Goal: Task Accomplishment & Management: Manage account settings

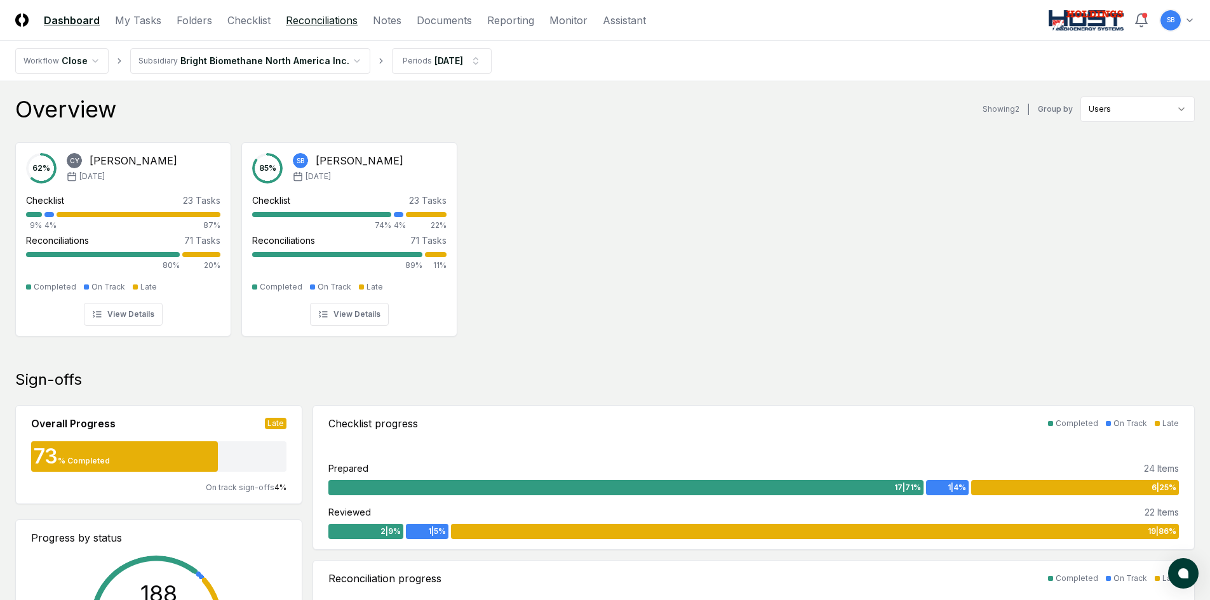
click at [311, 22] on link "Reconciliations" at bounding box center [322, 20] width 72 height 15
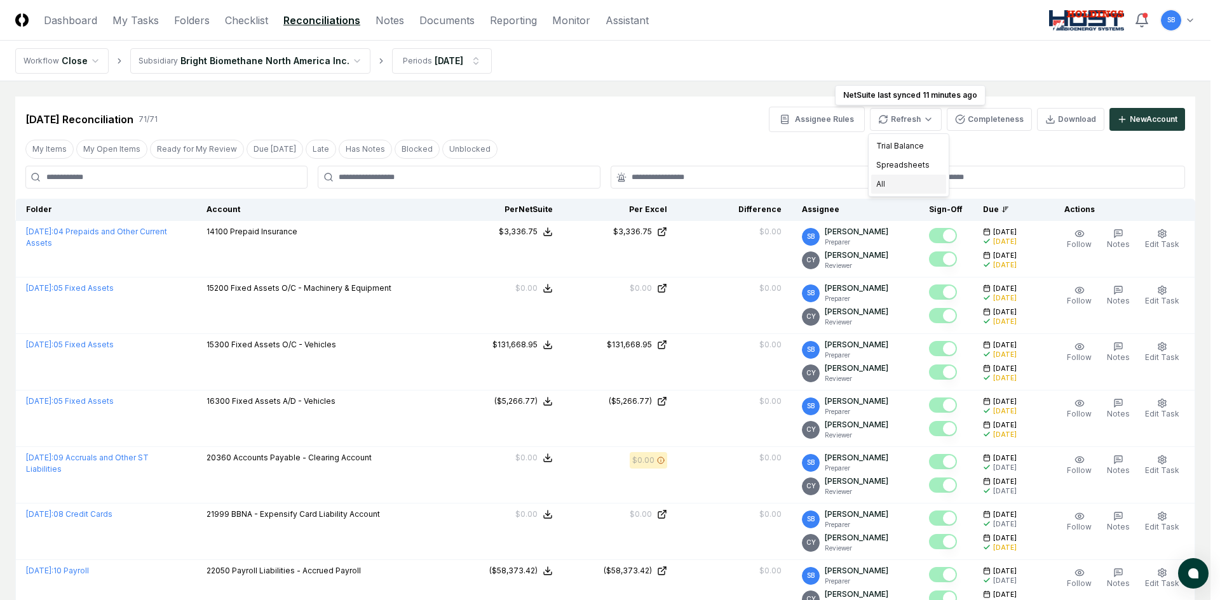
click at [907, 184] on div "All" at bounding box center [908, 184] width 75 height 19
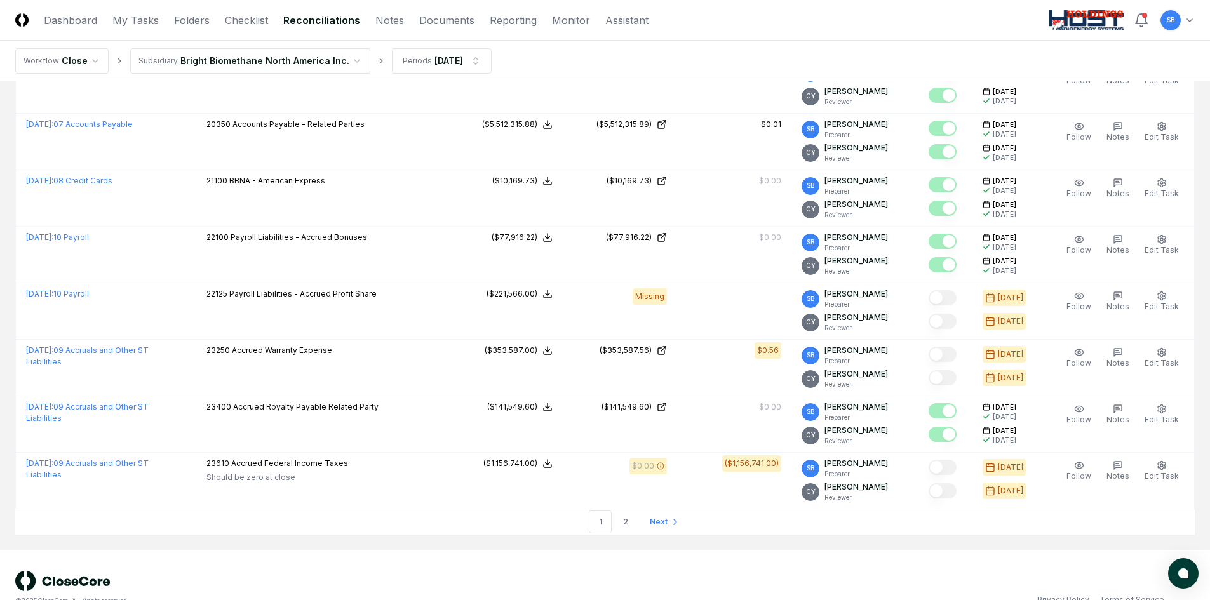
scroll to position [2565, 0]
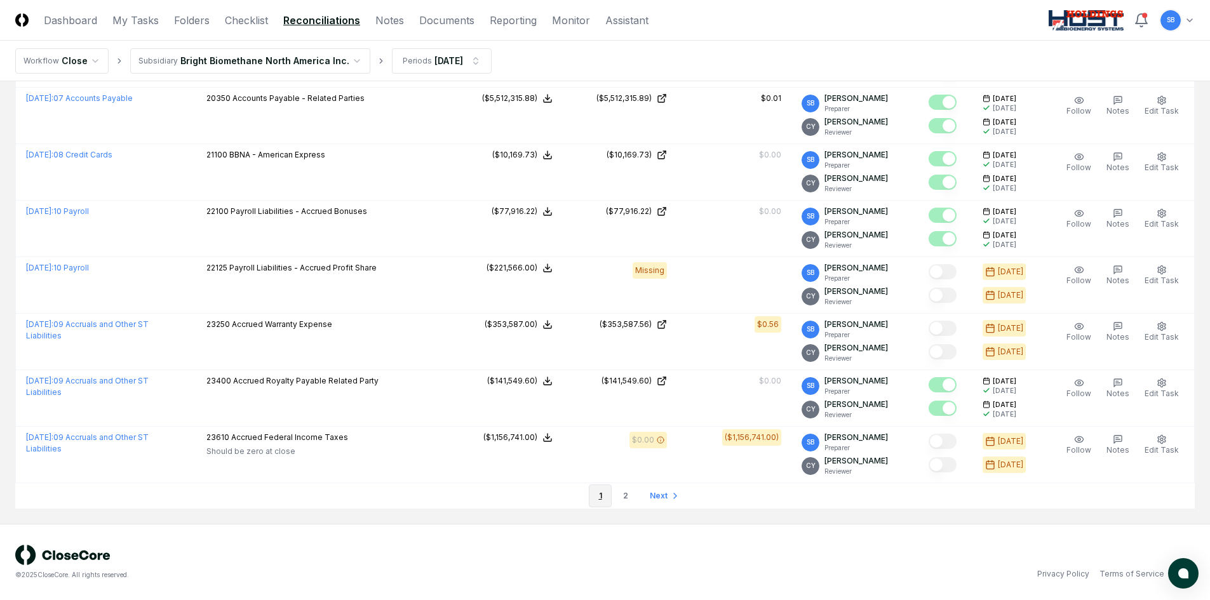
click at [624, 497] on link "2" at bounding box center [625, 496] width 23 height 23
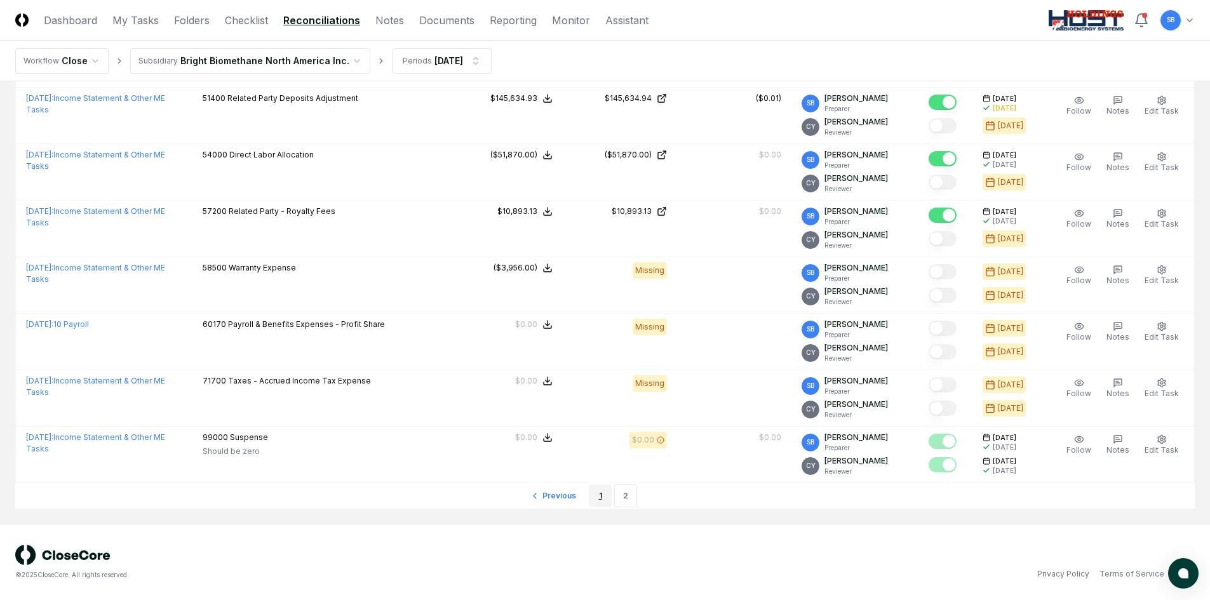
scroll to position [925, 0]
click at [596, 496] on link "1" at bounding box center [600, 496] width 23 height 23
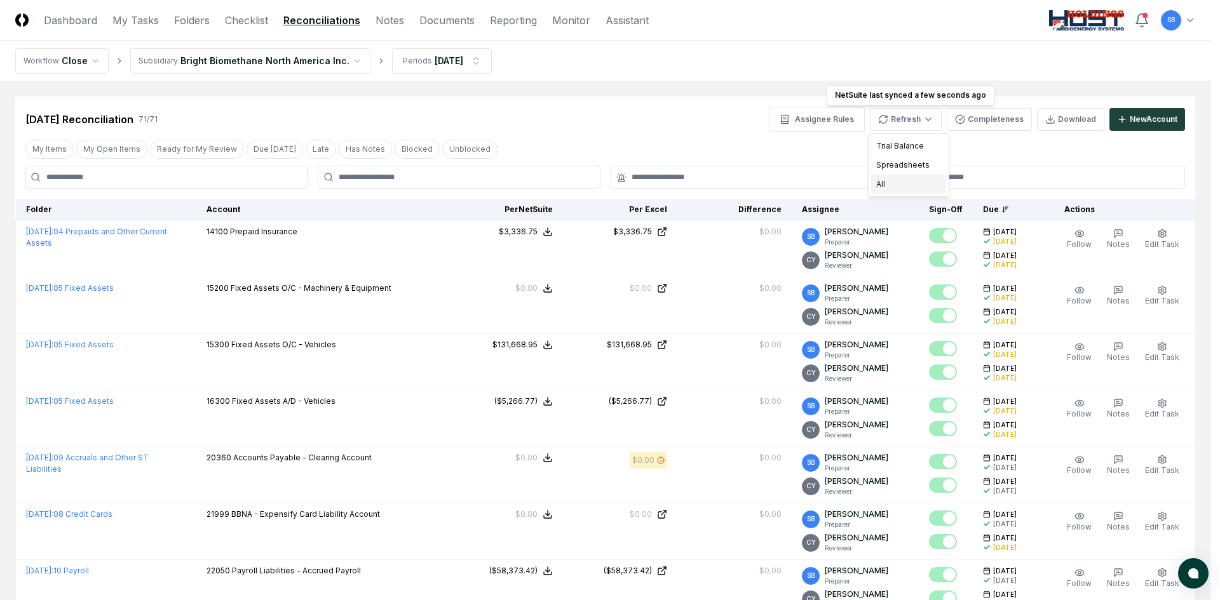
click at [900, 182] on div "All" at bounding box center [908, 184] width 75 height 19
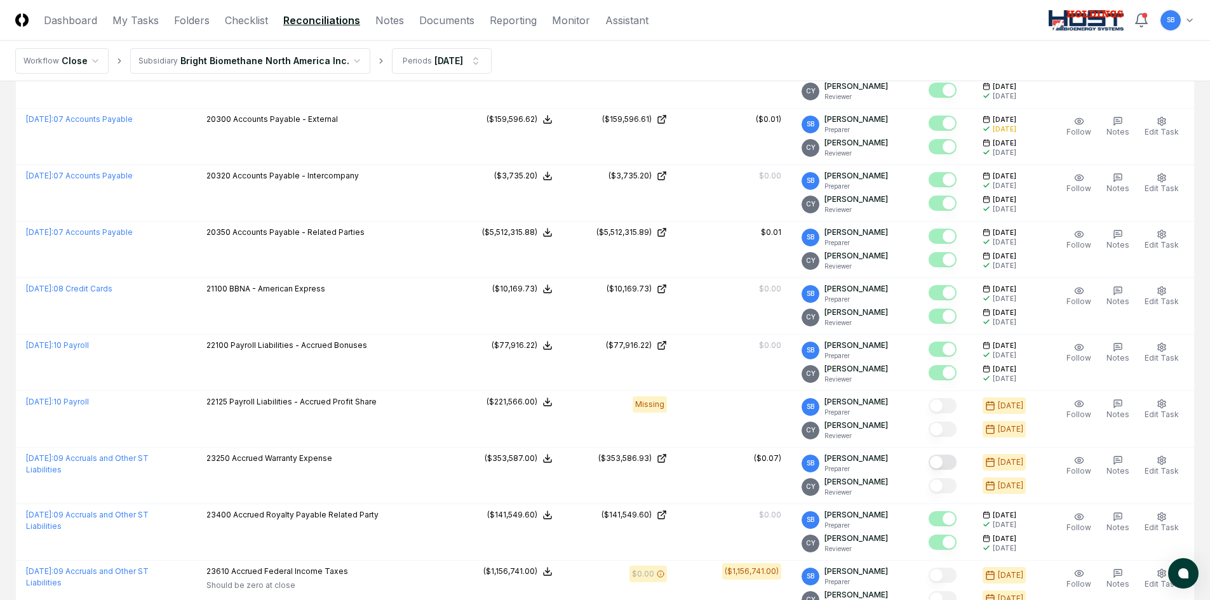
scroll to position [2478, 0]
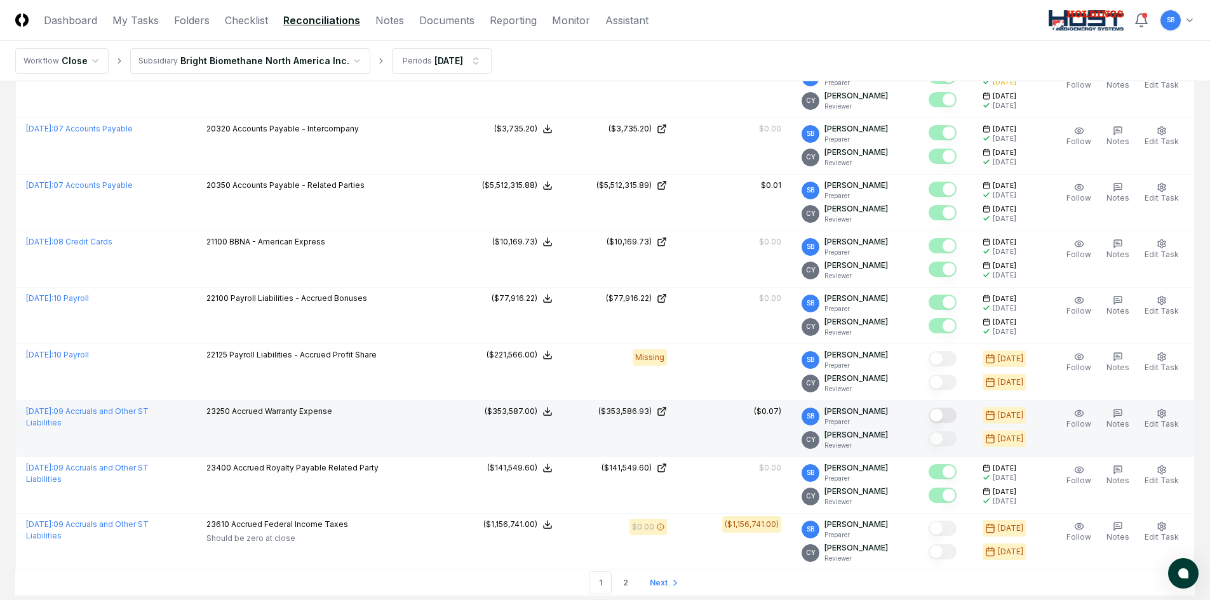
click at [953, 417] on button "Mark complete" at bounding box center [943, 415] width 28 height 15
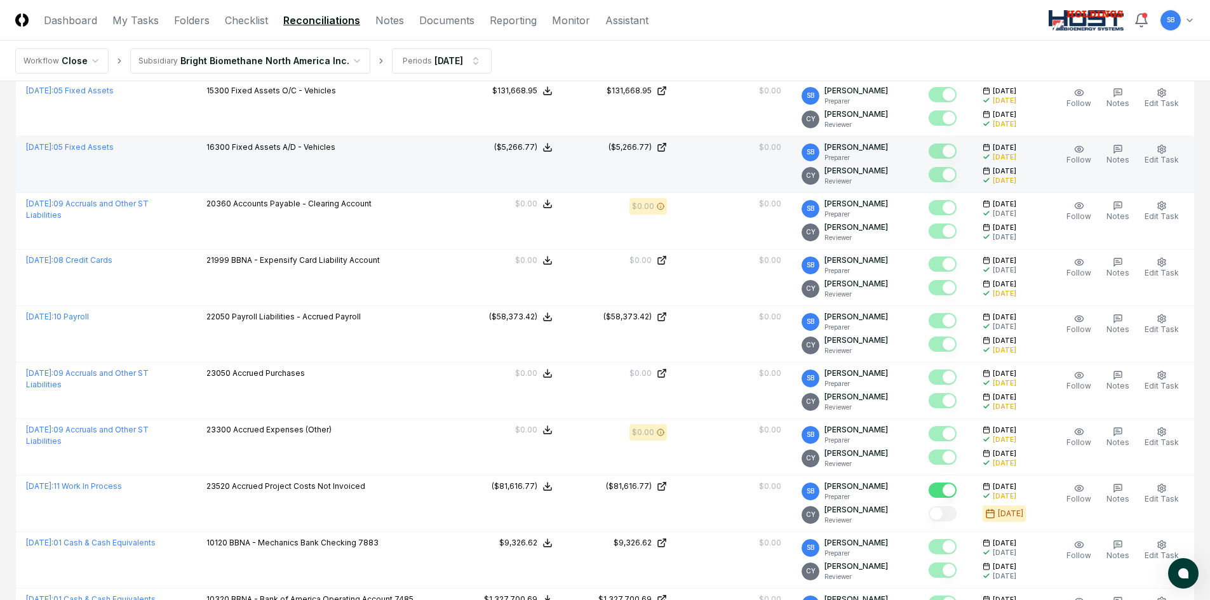
scroll to position [0, 0]
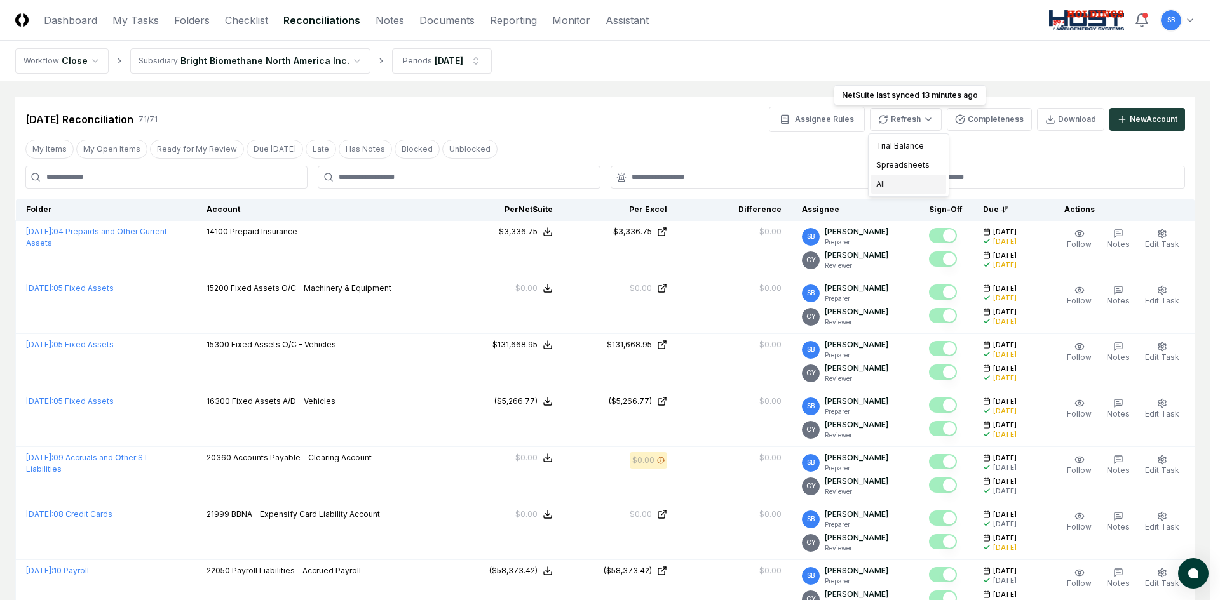
click at [902, 183] on div "All" at bounding box center [908, 184] width 75 height 19
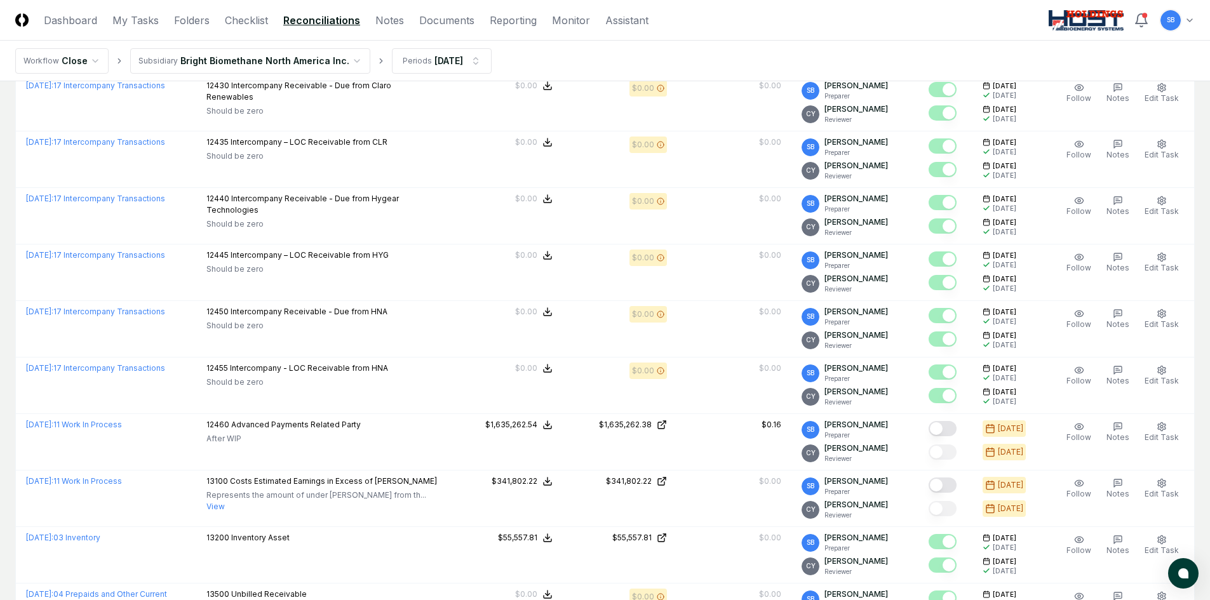
scroll to position [1334, 0]
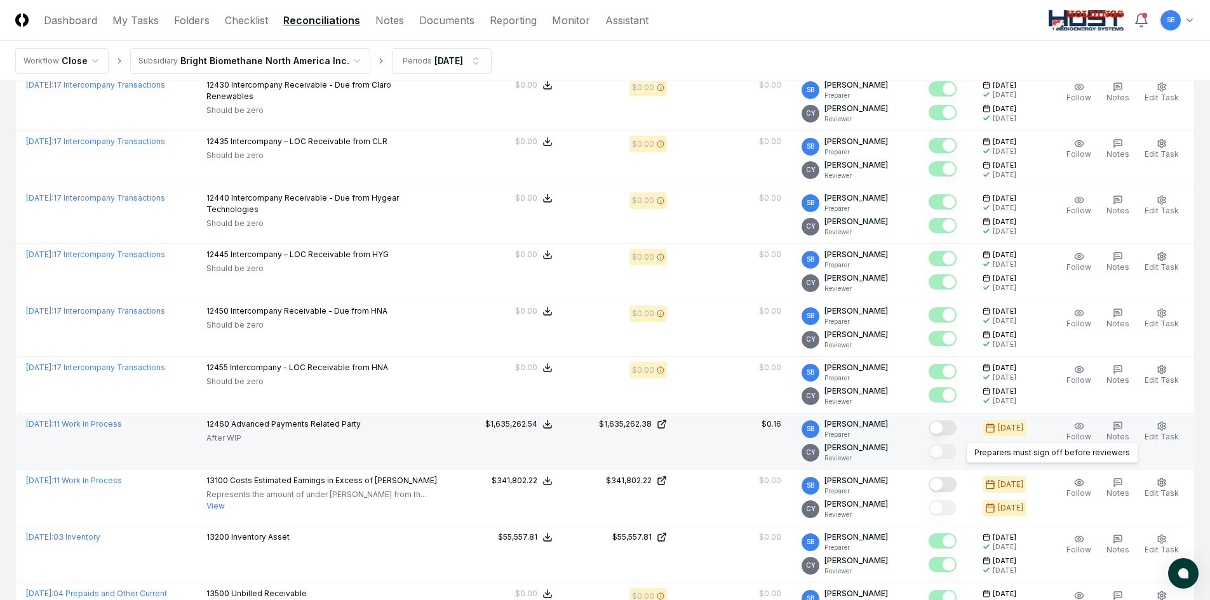
click at [954, 433] on button "Mark complete" at bounding box center [943, 428] width 28 height 15
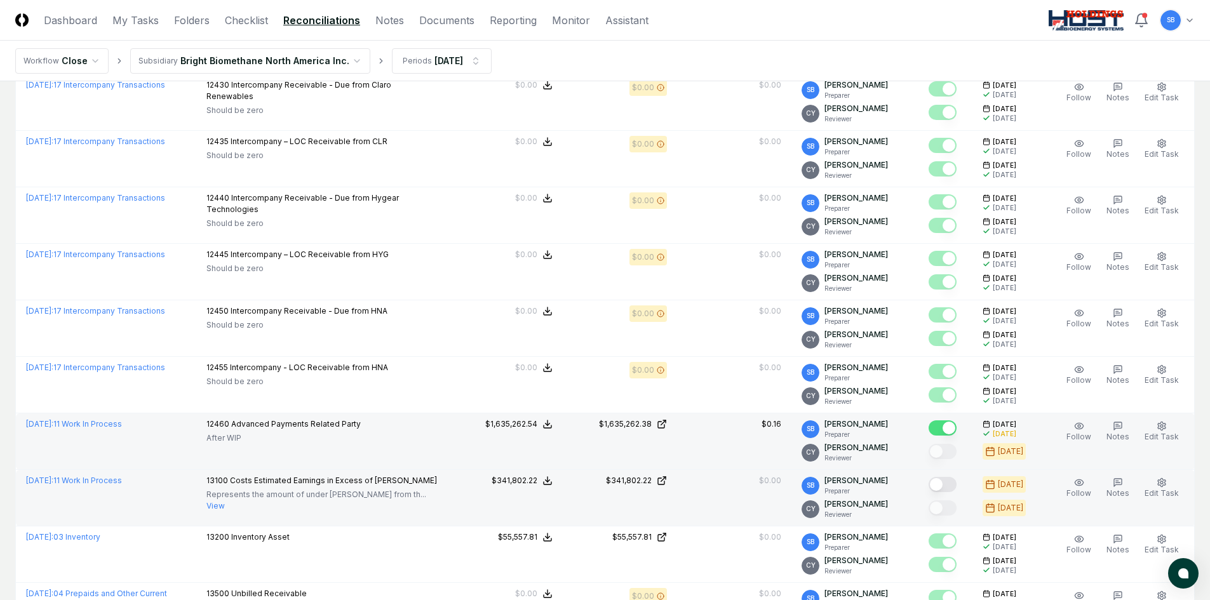
click at [954, 480] on button "Mark complete" at bounding box center [943, 484] width 28 height 15
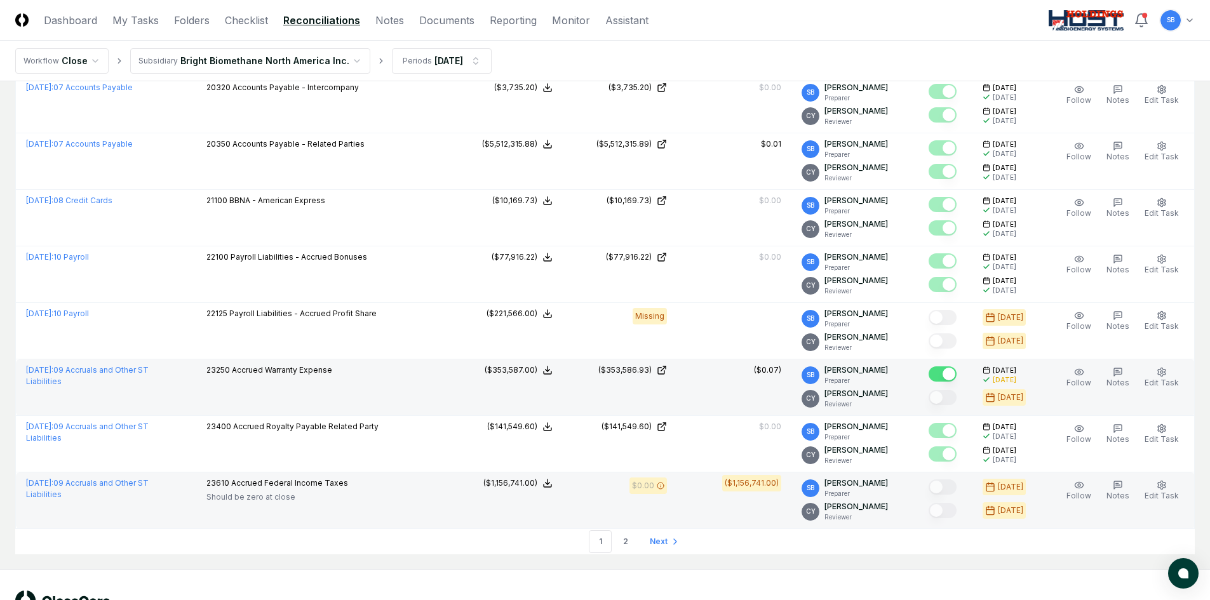
scroll to position [2541, 0]
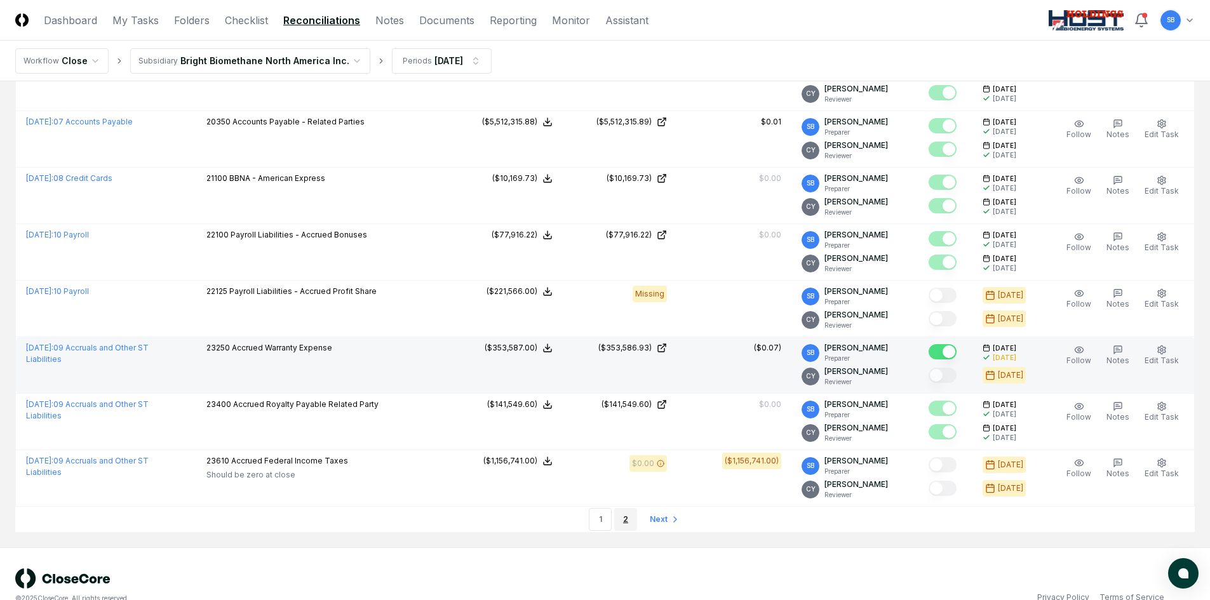
click at [627, 522] on link "2" at bounding box center [625, 519] width 23 height 23
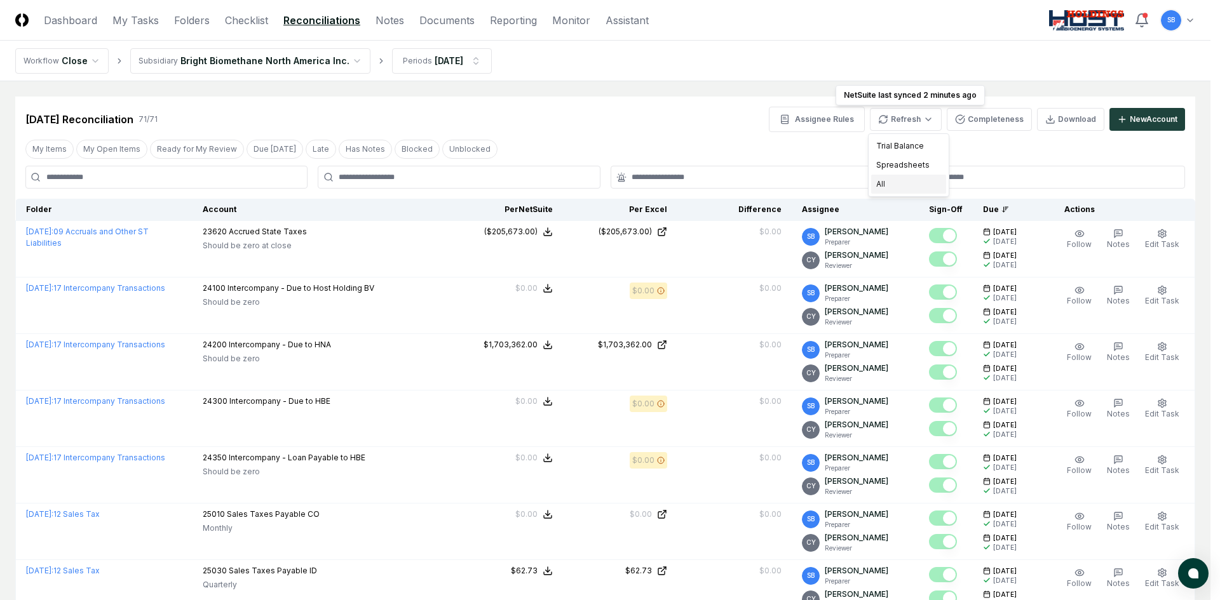
click at [916, 181] on div "All" at bounding box center [908, 184] width 75 height 19
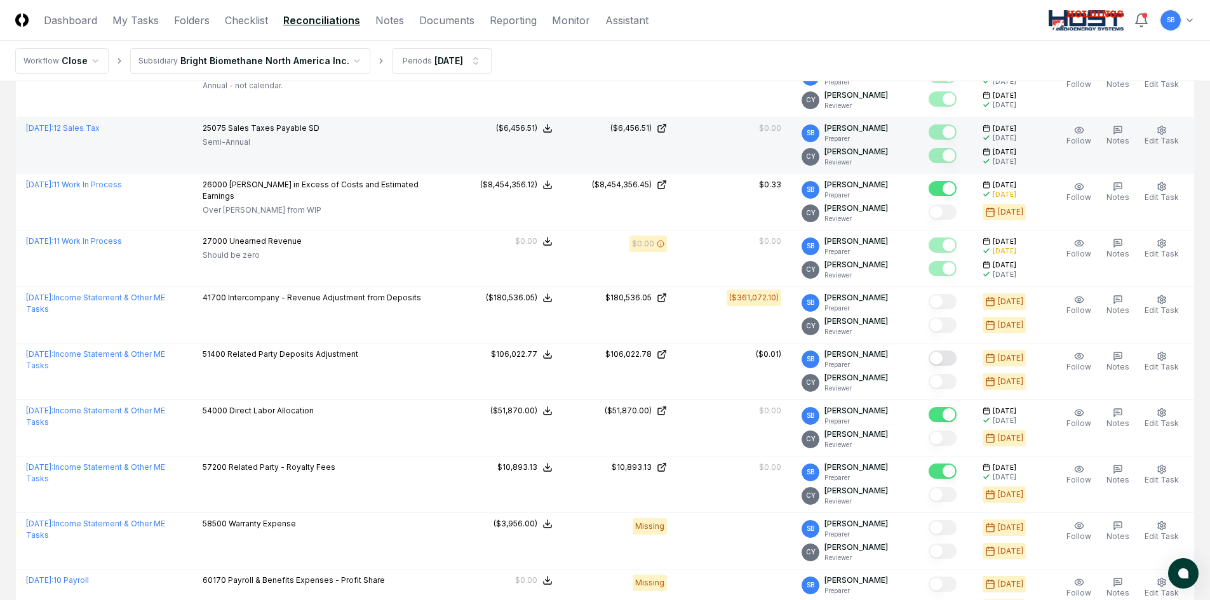
scroll to position [699, 0]
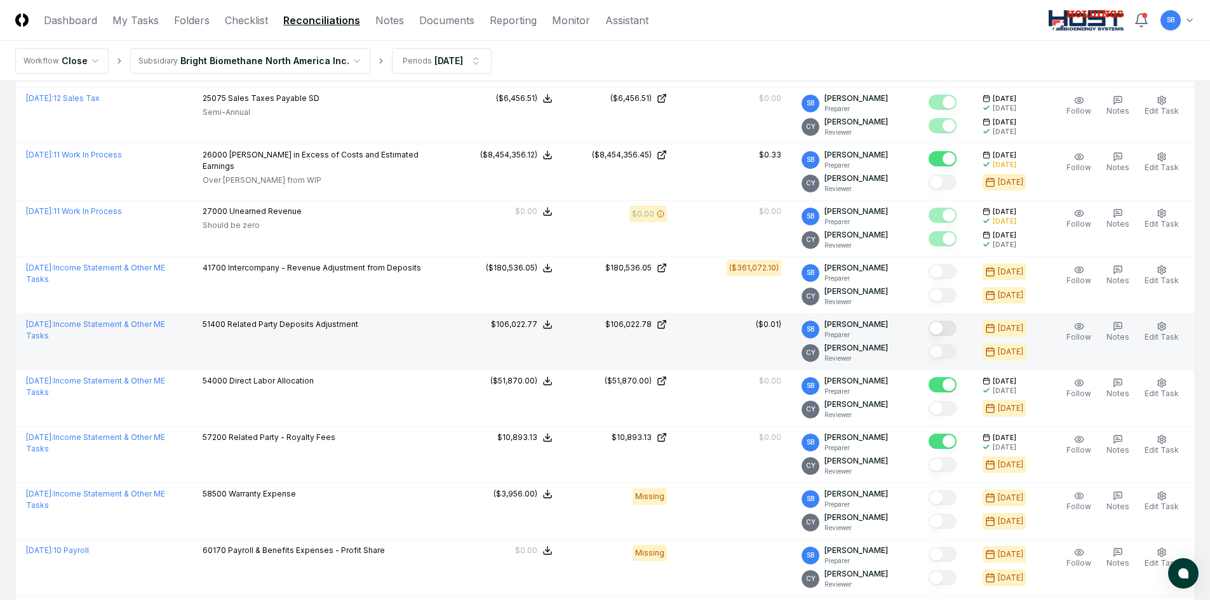
click at [953, 330] on button "Mark complete" at bounding box center [943, 328] width 28 height 15
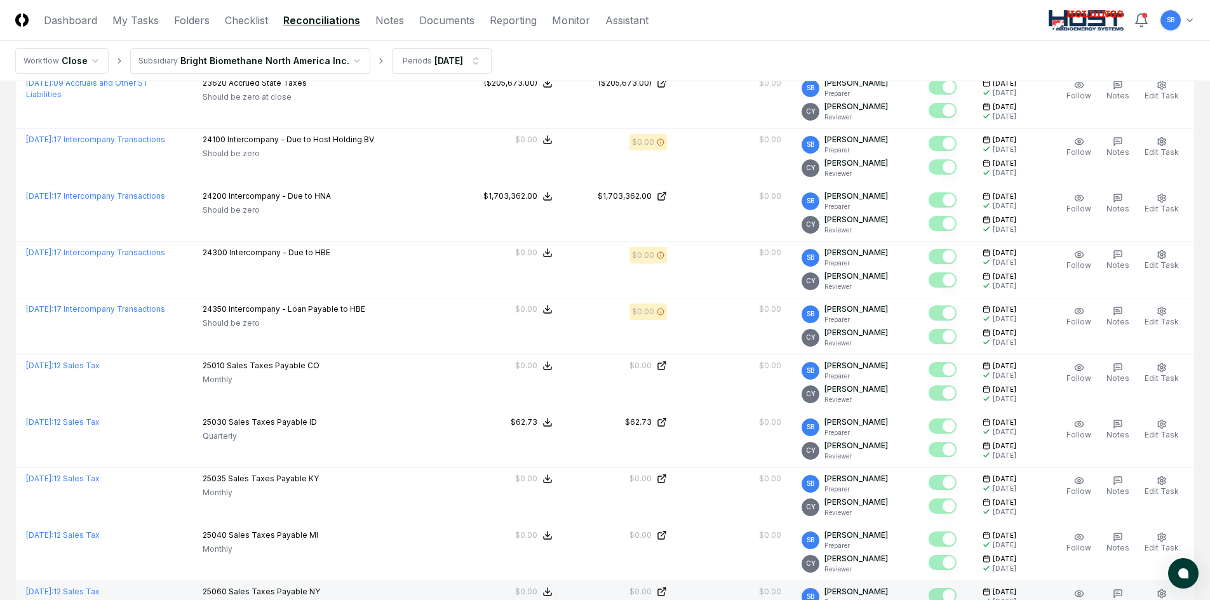
scroll to position [0, 0]
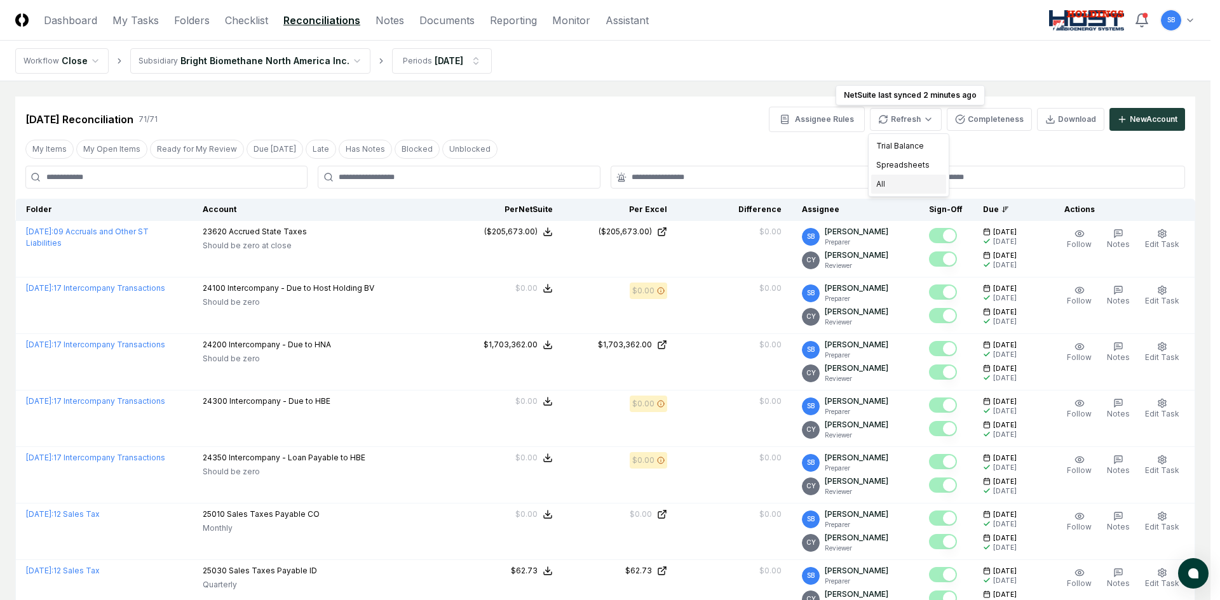
click at [914, 182] on div "All" at bounding box center [908, 184] width 75 height 19
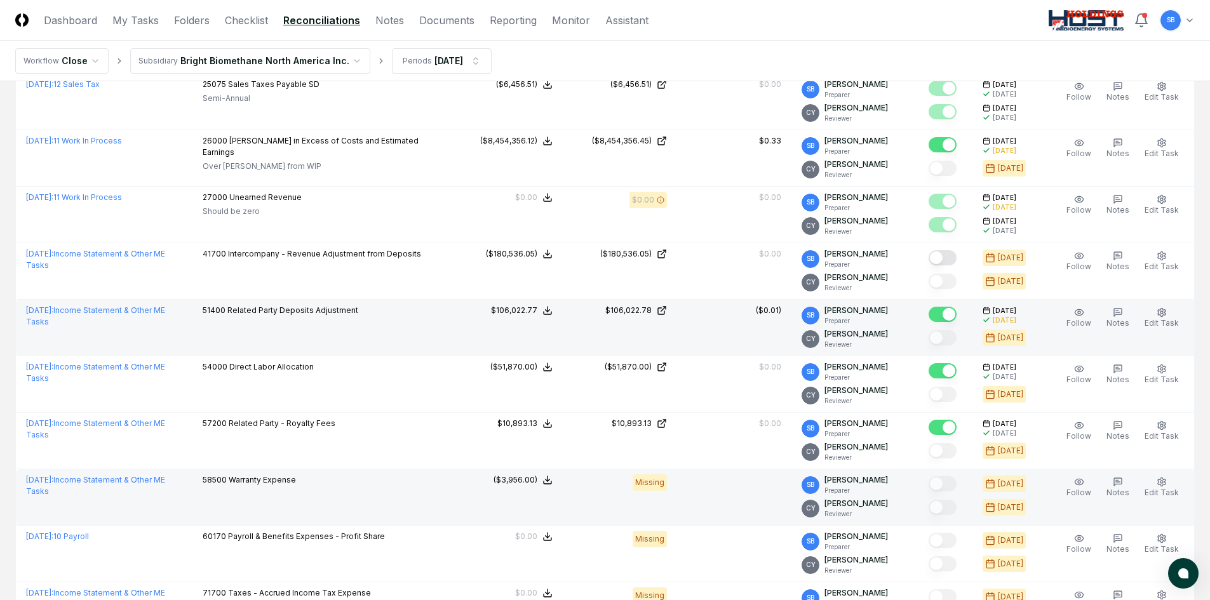
scroll to position [699, 0]
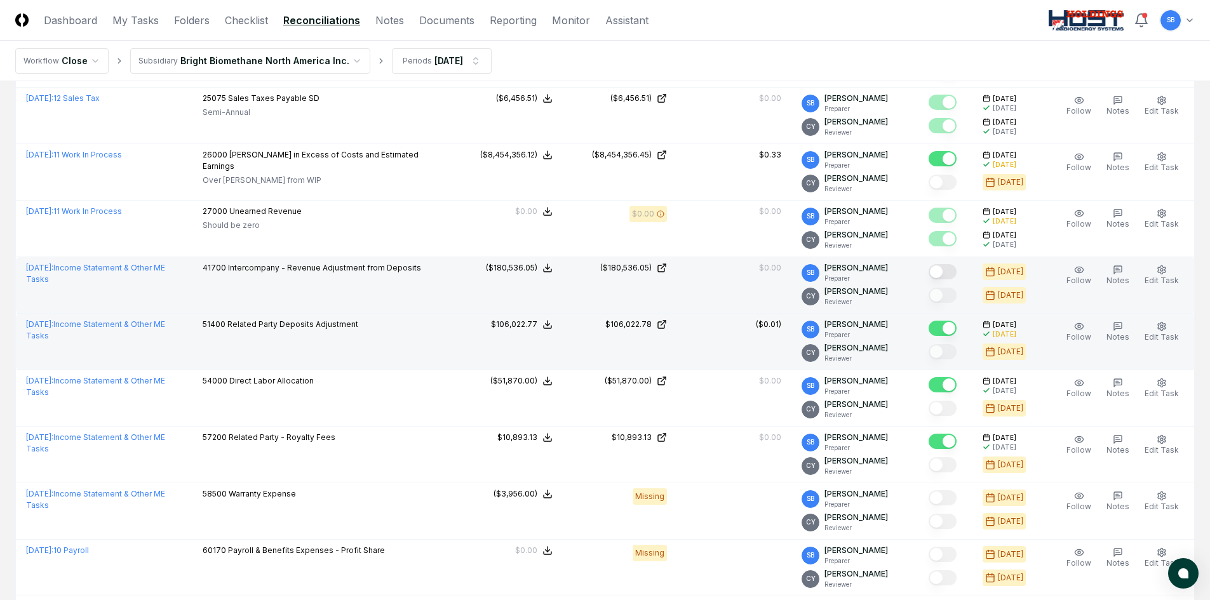
click at [957, 274] on button "Mark complete" at bounding box center [943, 271] width 28 height 15
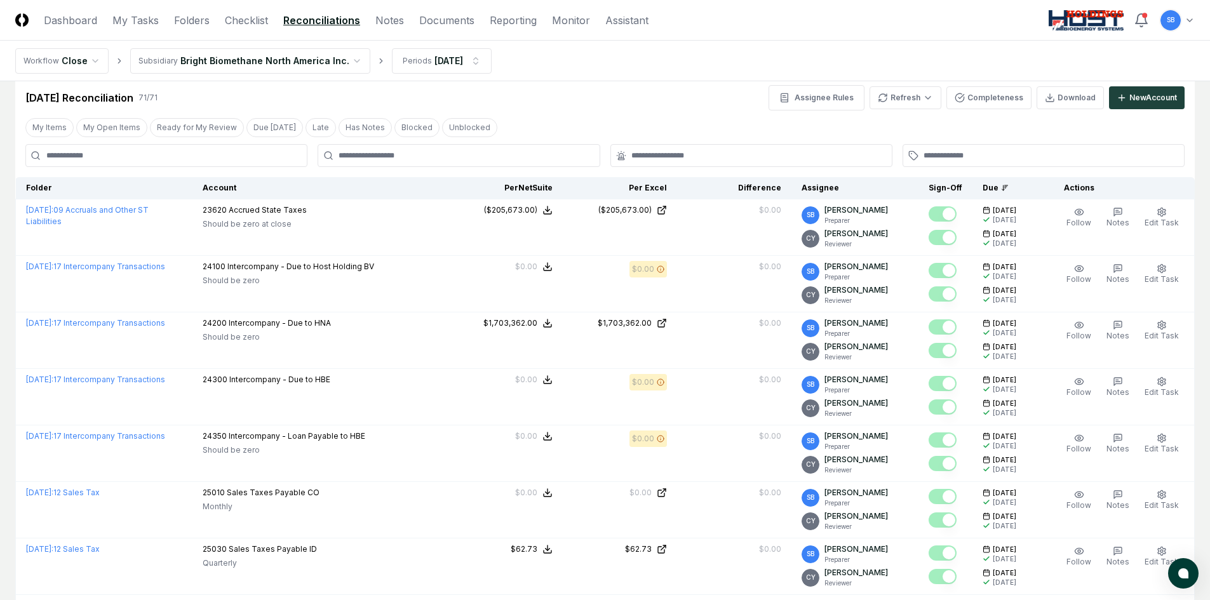
scroll to position [0, 0]
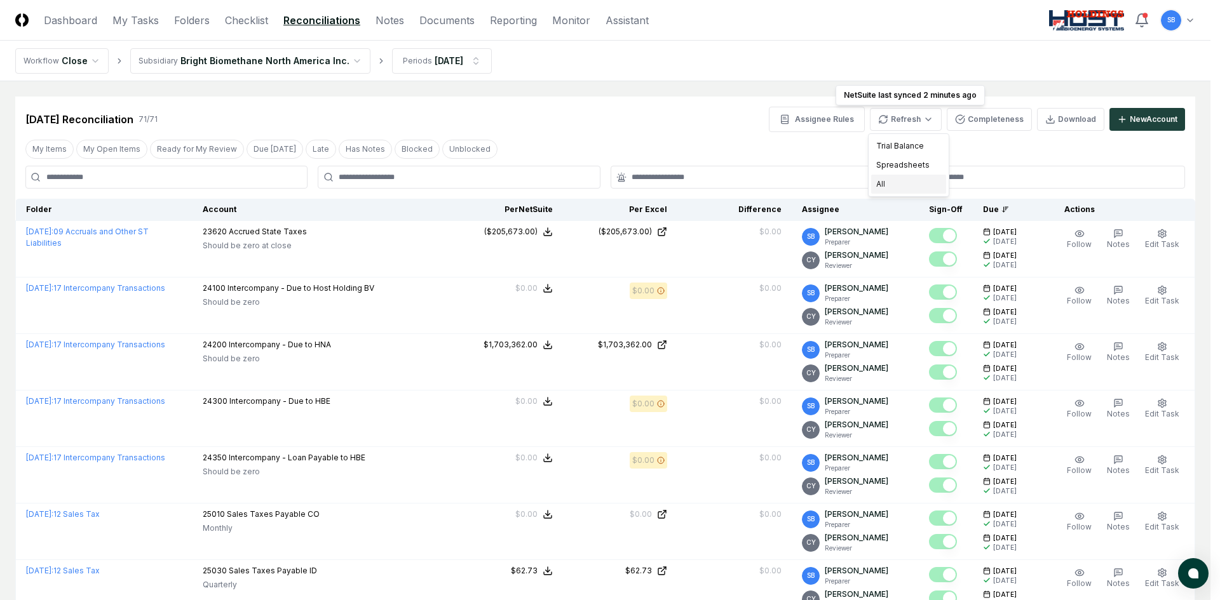
click at [914, 182] on div "All" at bounding box center [908, 184] width 75 height 19
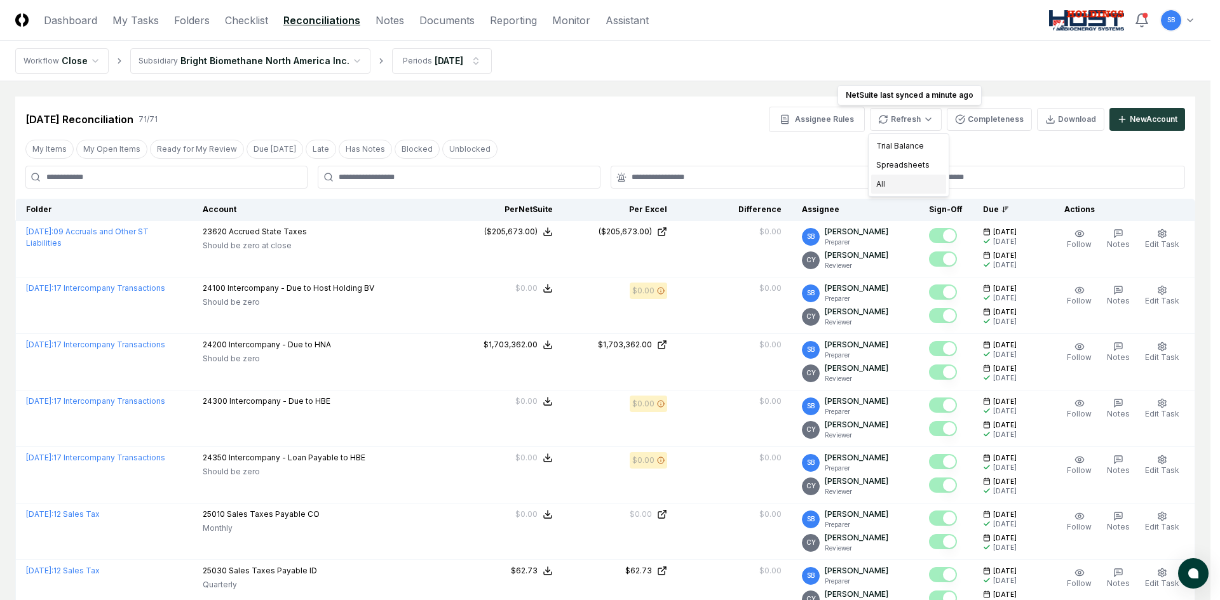
click at [902, 180] on div "All" at bounding box center [908, 184] width 75 height 19
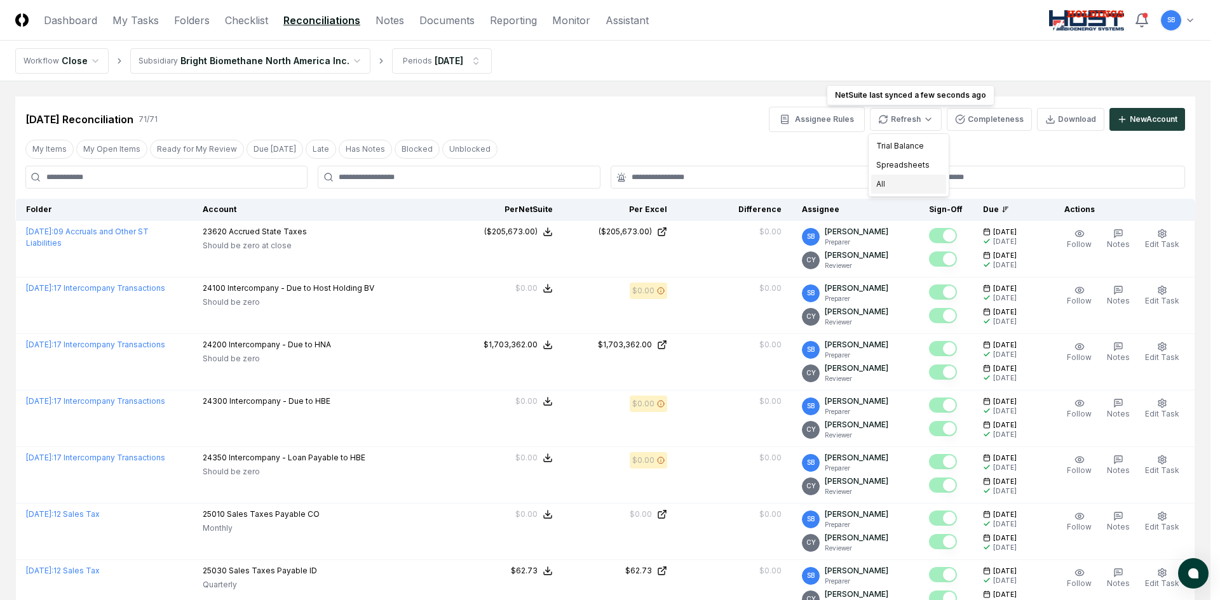
click at [908, 187] on div "All" at bounding box center [908, 184] width 75 height 19
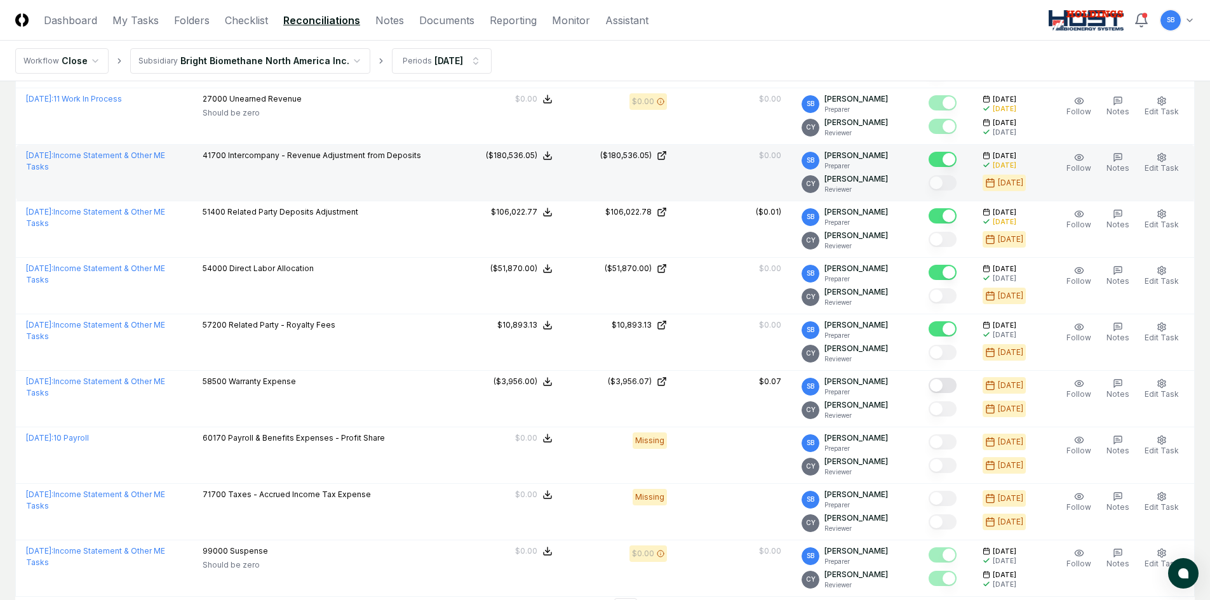
scroll to position [826, 0]
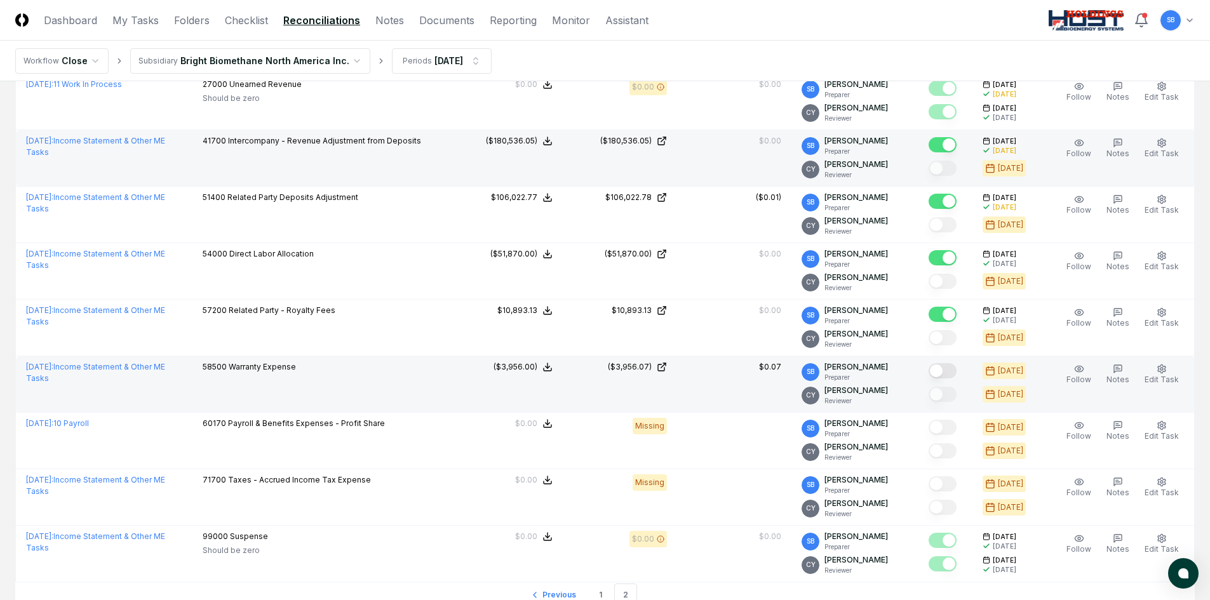
click at [956, 370] on button "Mark complete" at bounding box center [943, 370] width 28 height 15
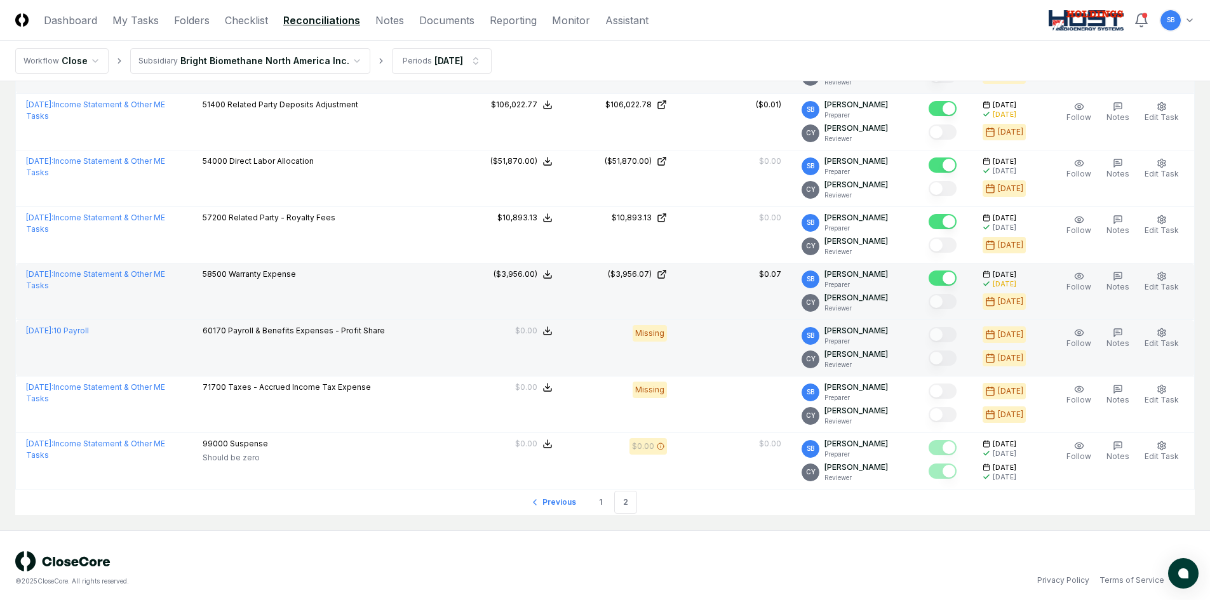
scroll to position [925, 0]
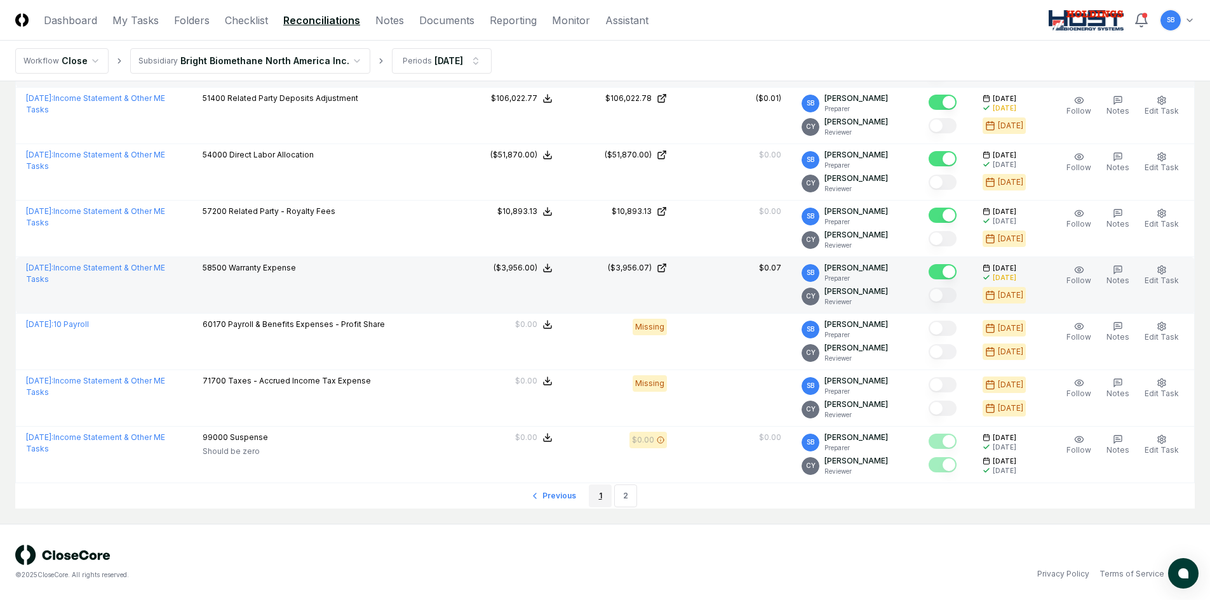
click at [597, 496] on link "1" at bounding box center [600, 496] width 23 height 23
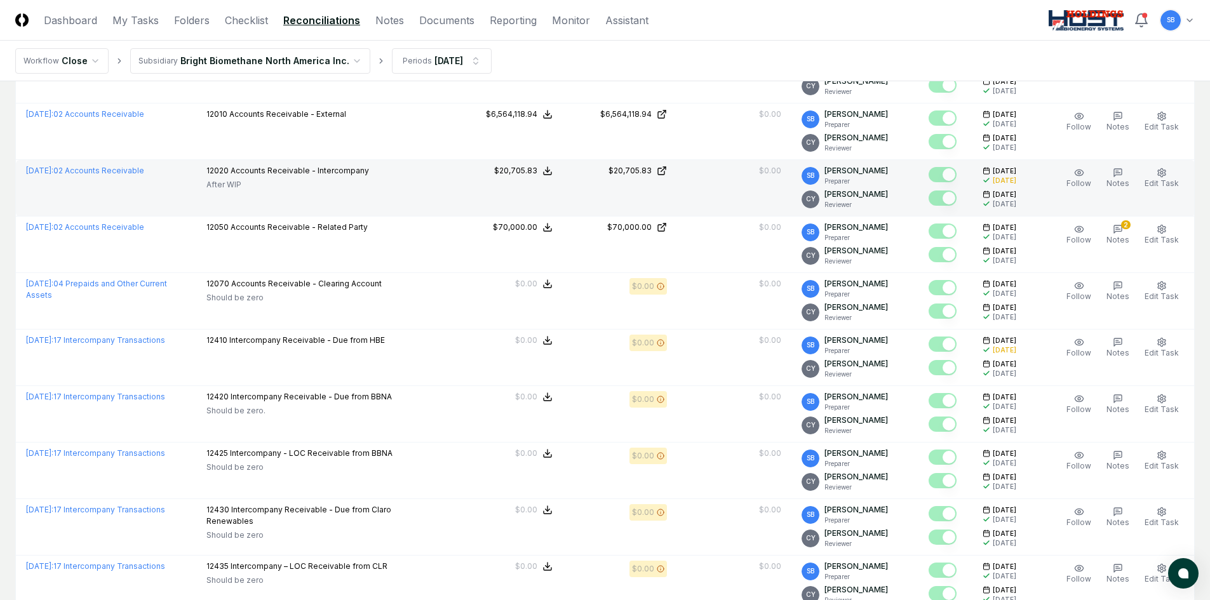
scroll to position [786, 0]
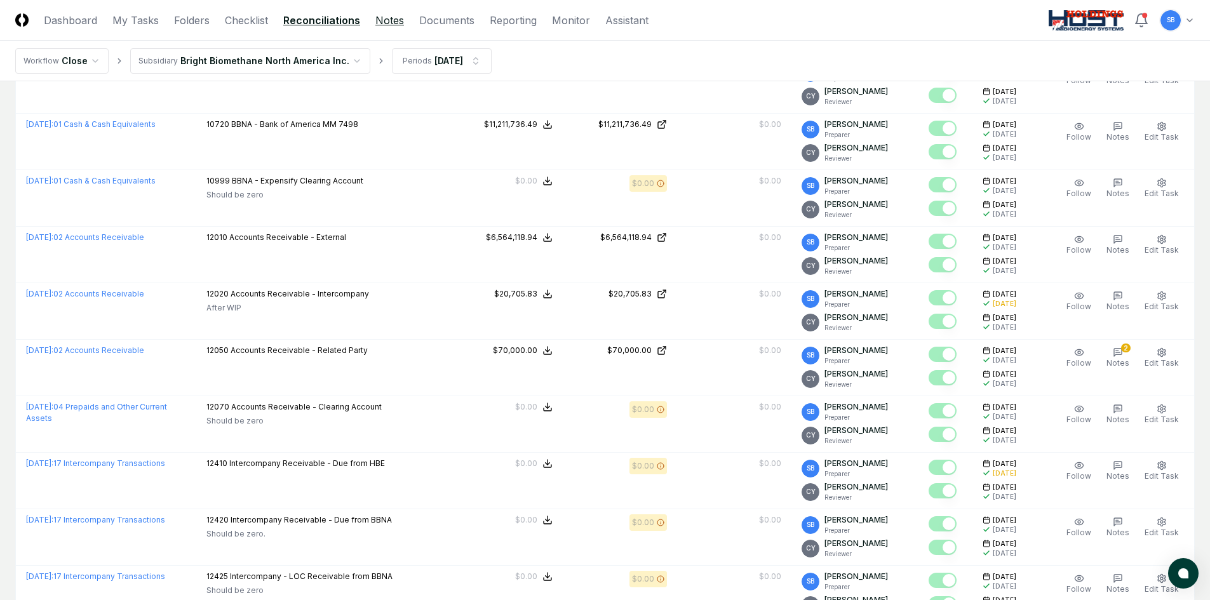
click at [375, 23] on link "Notes" at bounding box center [389, 20] width 29 height 15
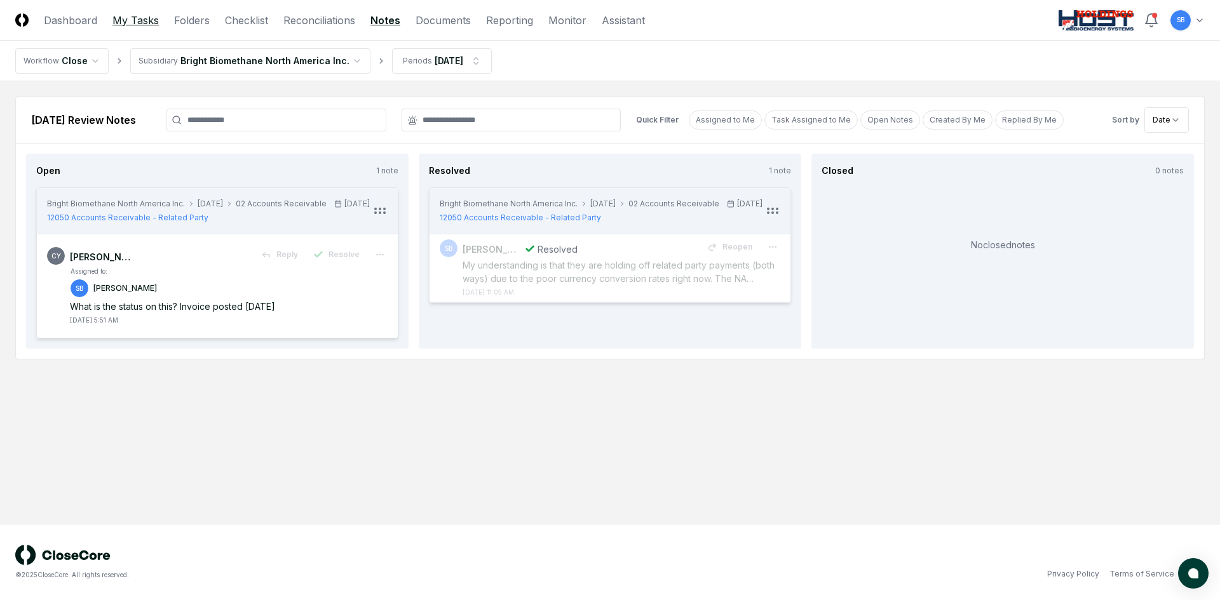
click at [153, 23] on link "My Tasks" at bounding box center [135, 20] width 46 height 15
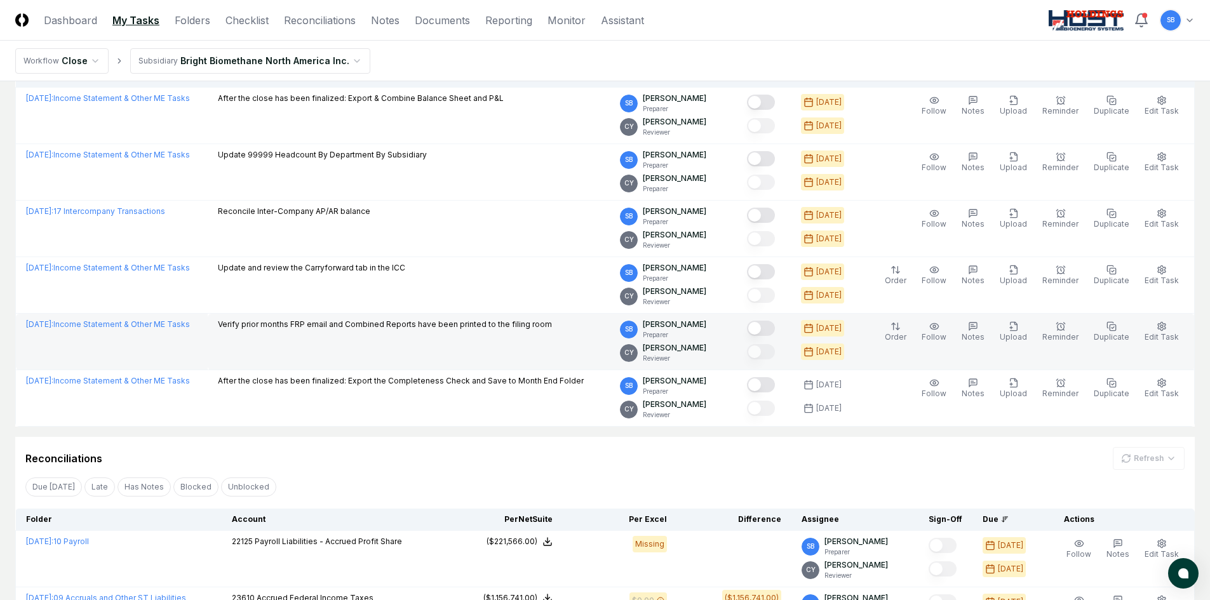
scroll to position [127, 0]
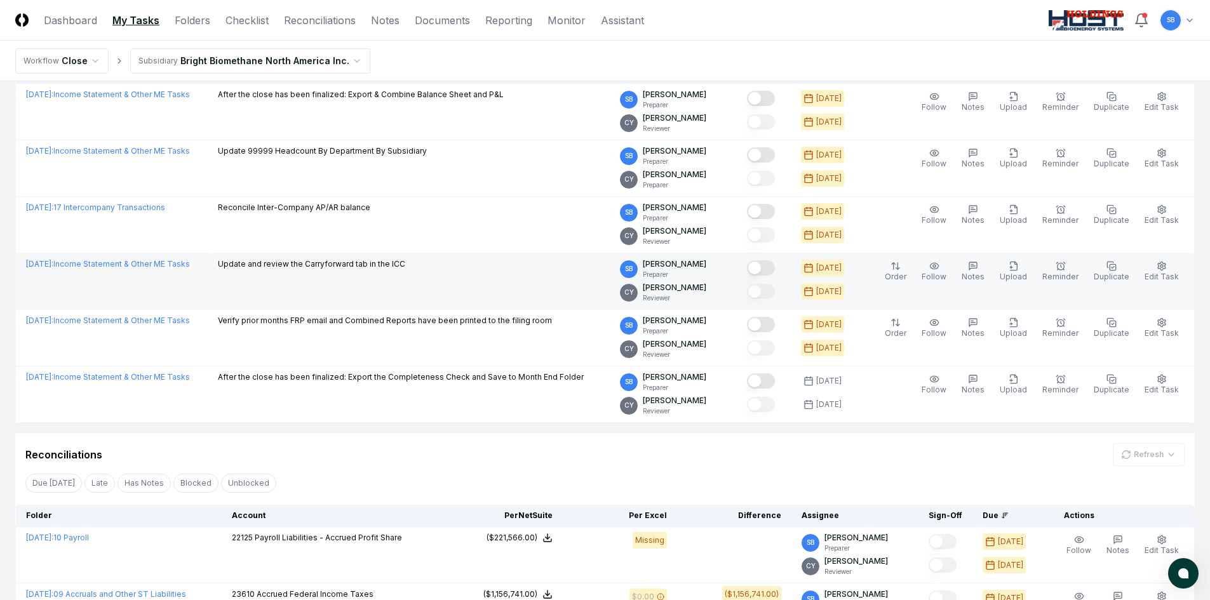
click at [775, 269] on button "Mark complete" at bounding box center [761, 267] width 28 height 15
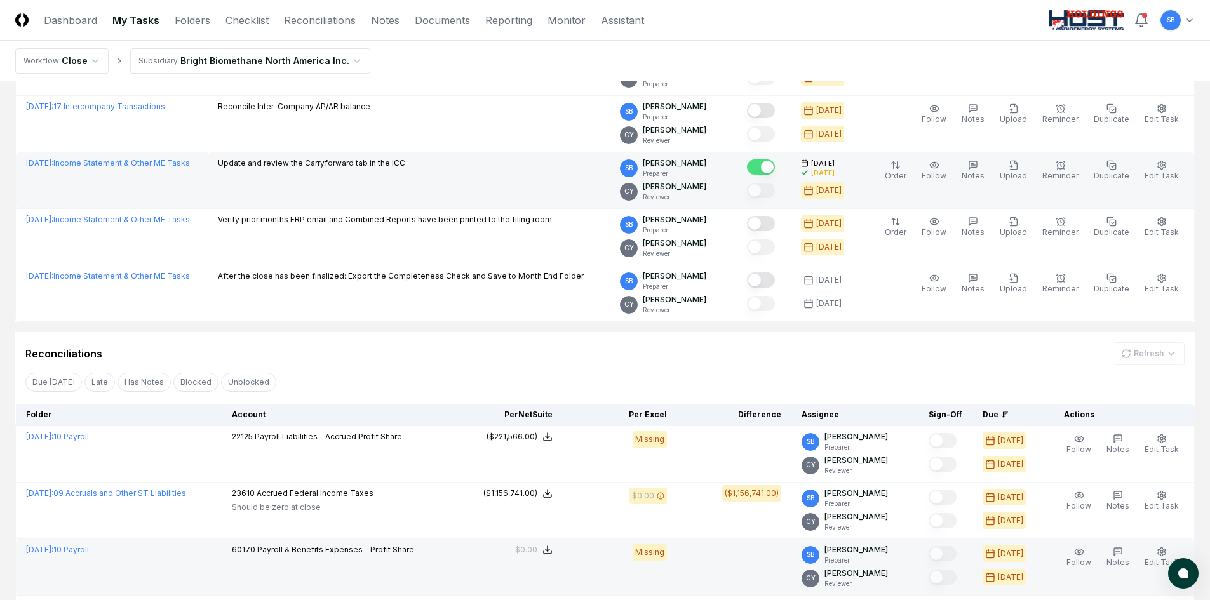
scroll to position [181, 0]
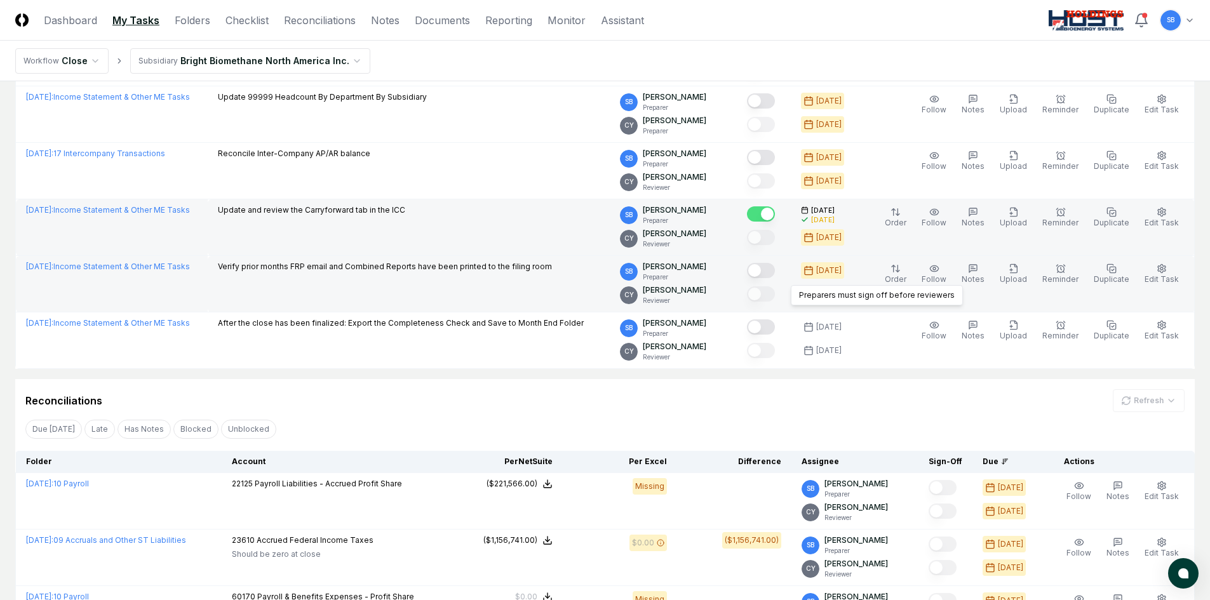
click at [775, 274] on button "Mark complete" at bounding box center [761, 270] width 28 height 15
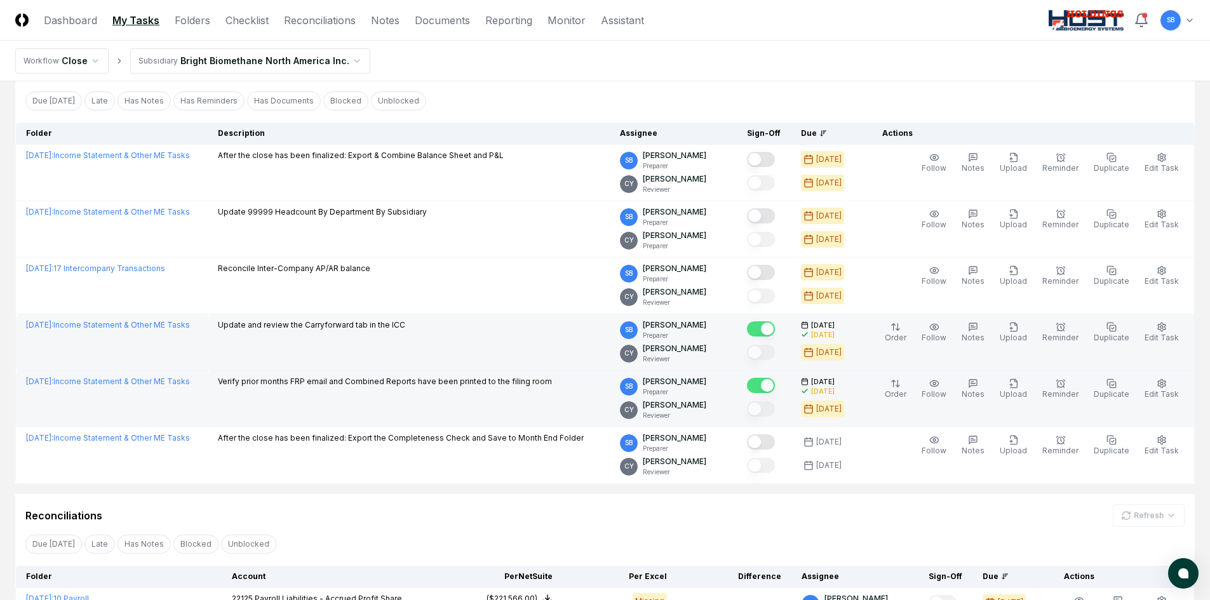
scroll to position [0, 0]
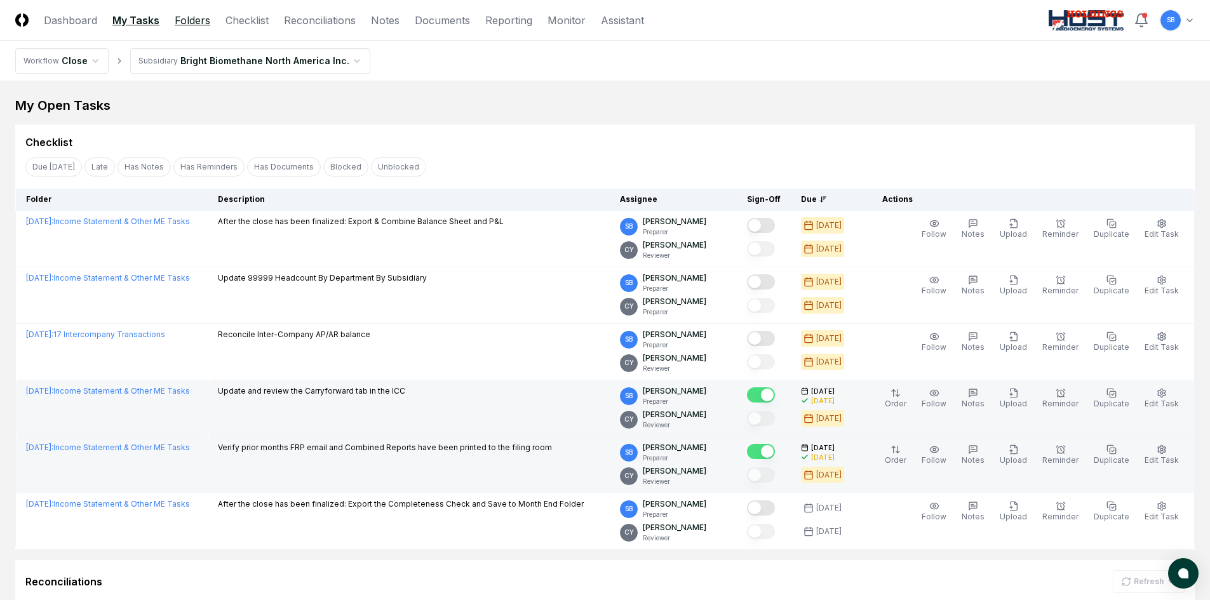
click at [189, 21] on link "Folders" at bounding box center [193, 20] width 36 height 15
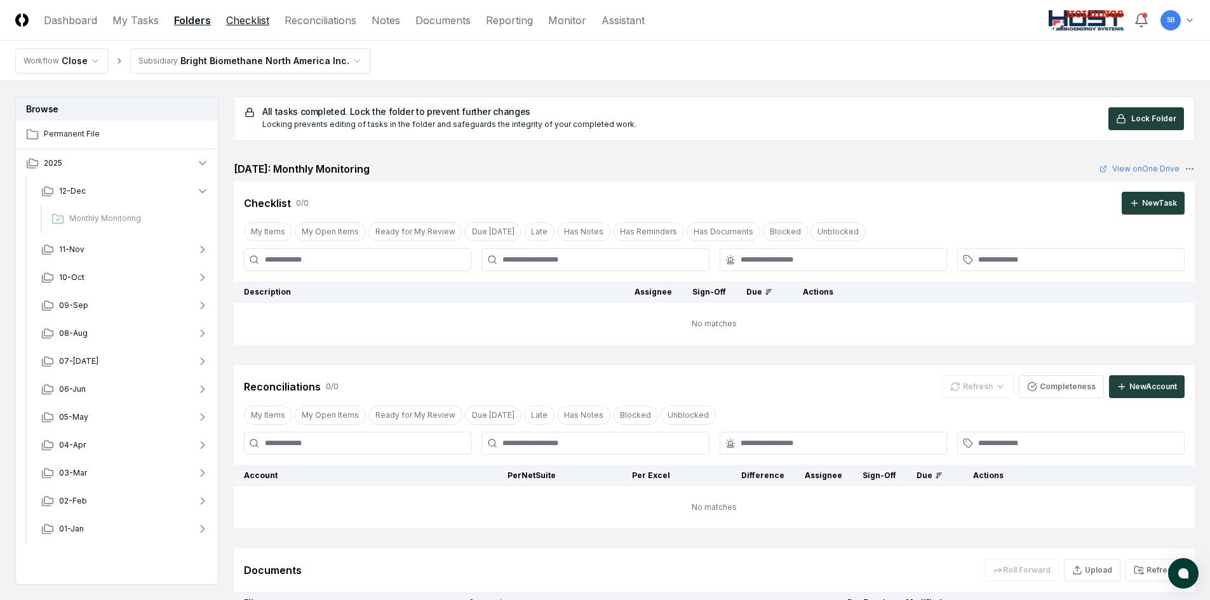
click at [262, 25] on link "Checklist" at bounding box center [247, 20] width 43 height 15
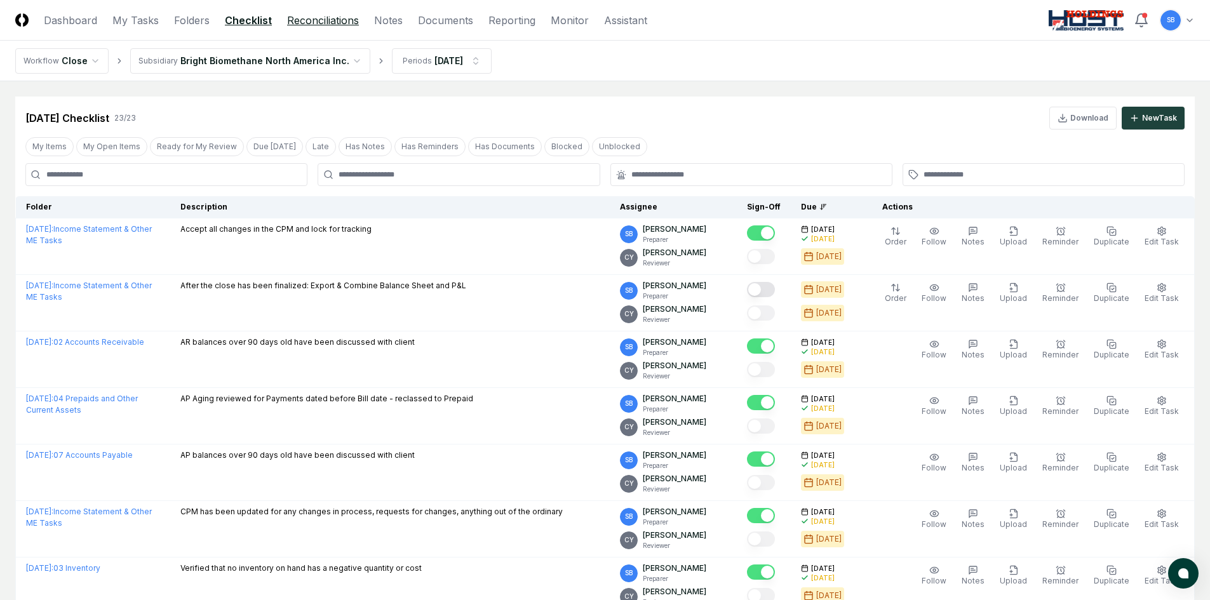
click at [339, 24] on link "Reconciliations" at bounding box center [323, 20] width 72 height 15
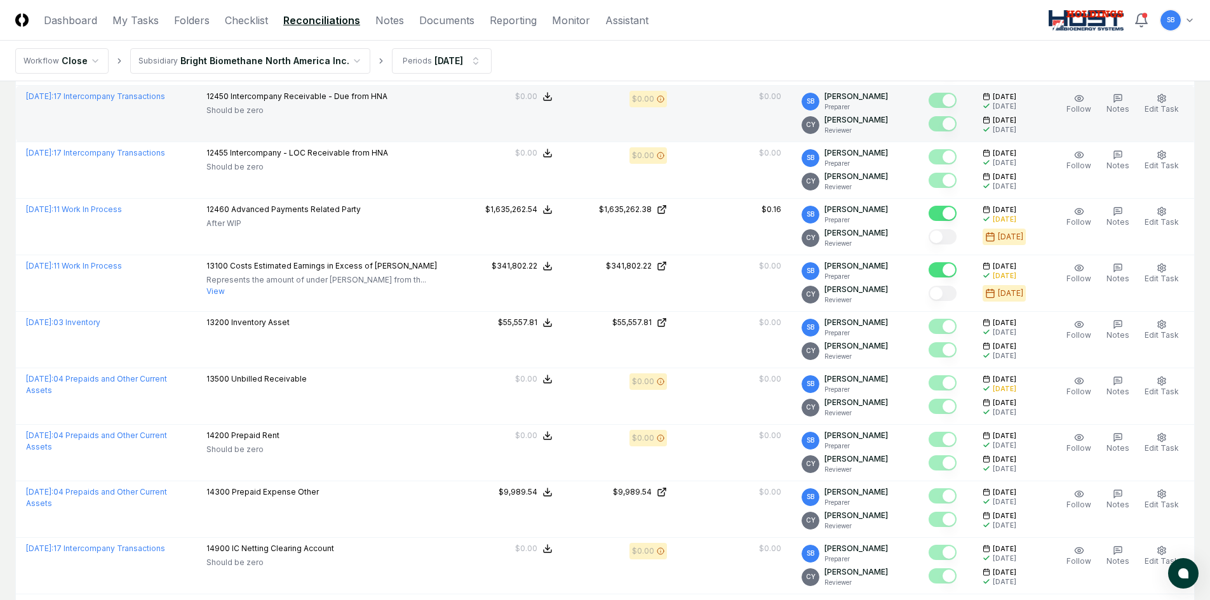
scroll to position [1548, 0]
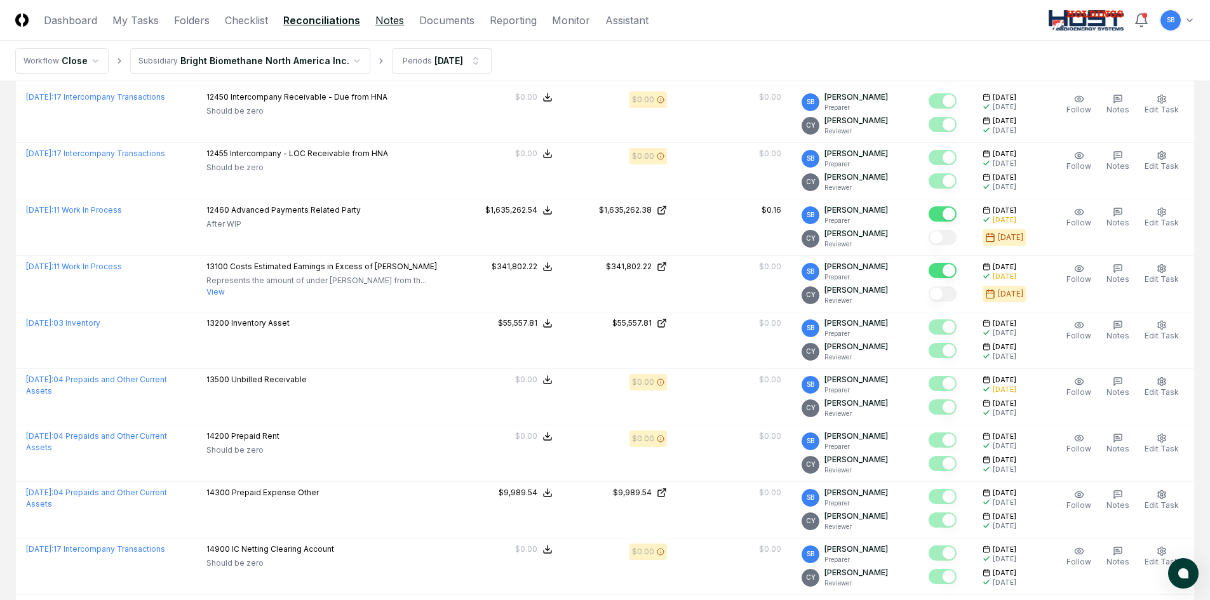
click at [398, 25] on link "Notes" at bounding box center [389, 20] width 29 height 15
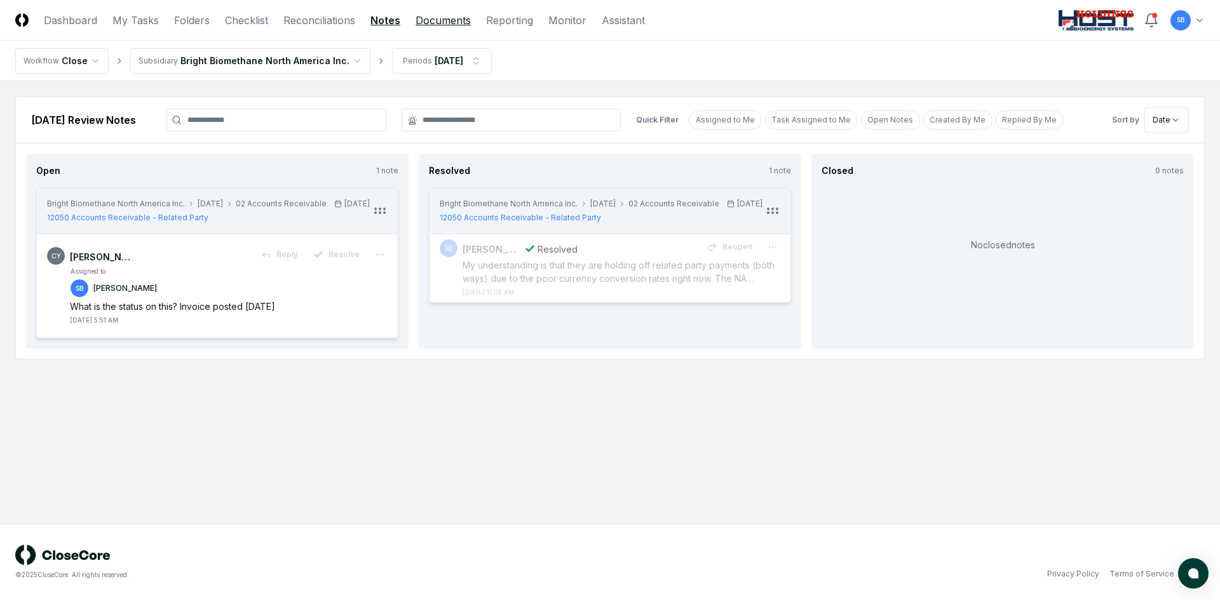
click at [445, 22] on link "Documents" at bounding box center [442, 20] width 55 height 15
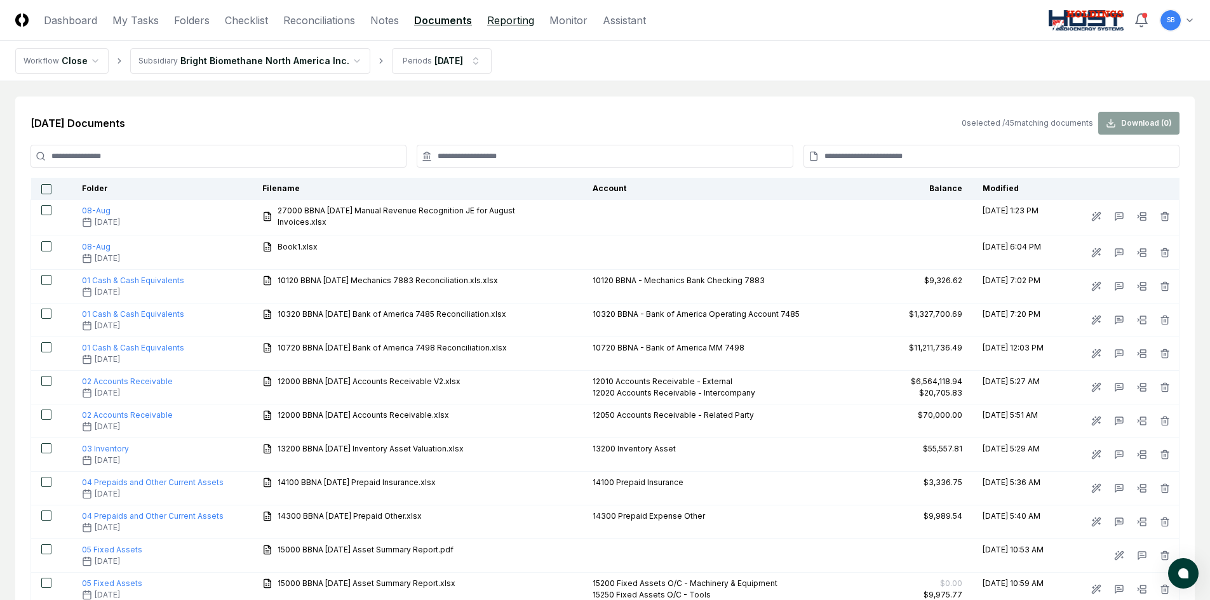
click at [515, 22] on link "Reporting" at bounding box center [510, 20] width 47 height 15
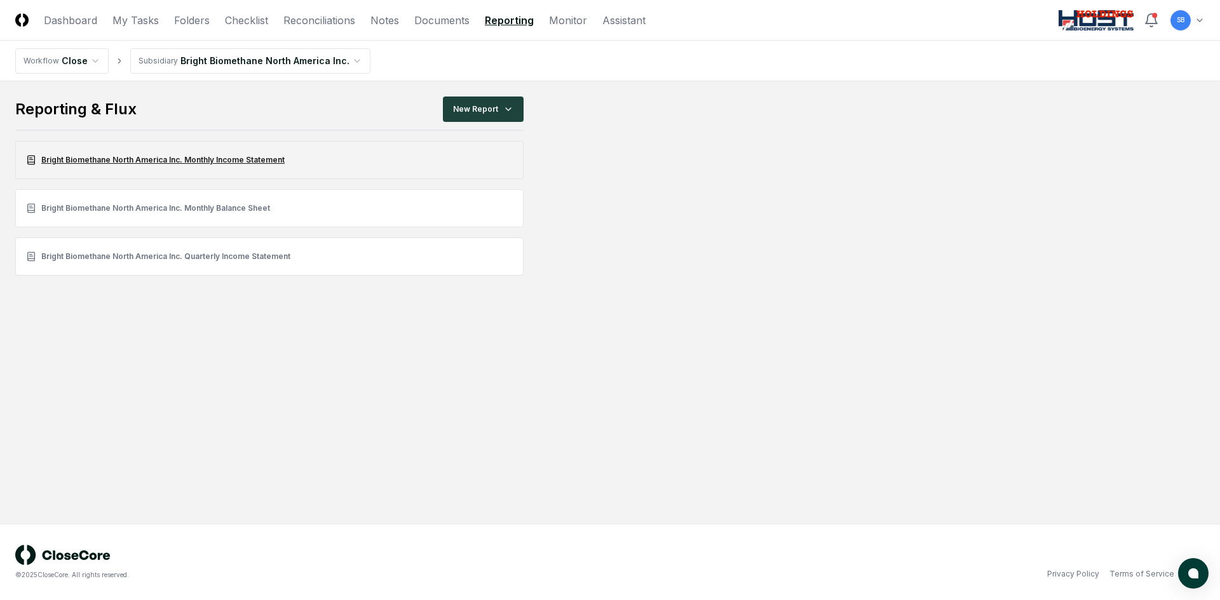
click at [267, 162] on link "Bright Biomethane North America Inc. Monthly Income Statement" at bounding box center [269, 160] width 508 height 38
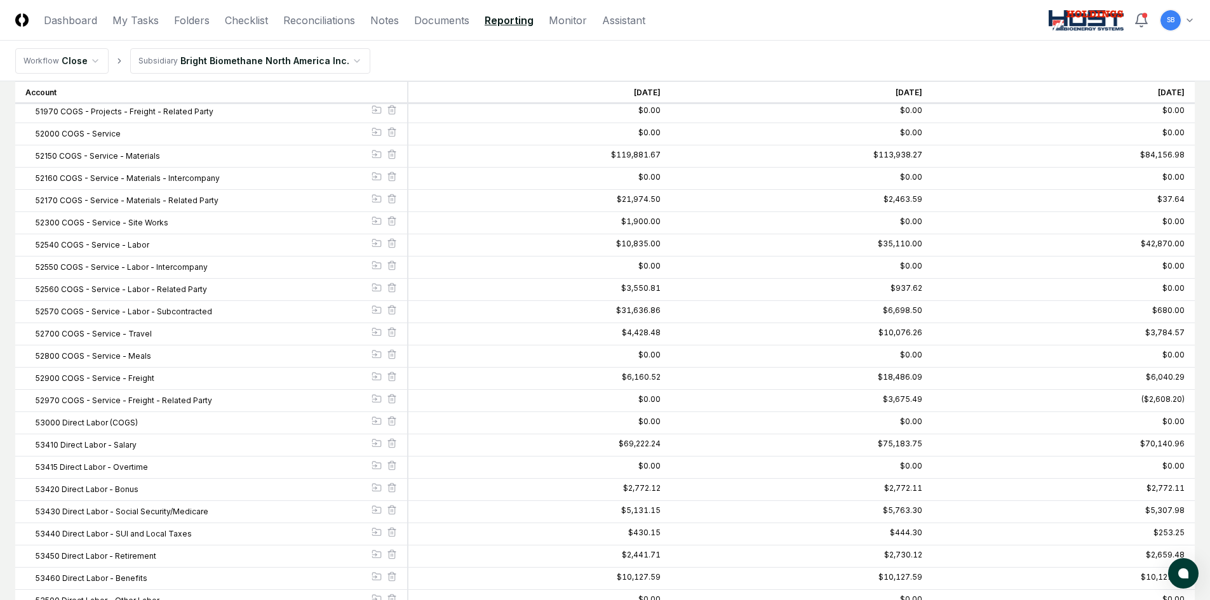
scroll to position [1016, 0]
